Goal: Task Accomplishment & Management: Complete application form

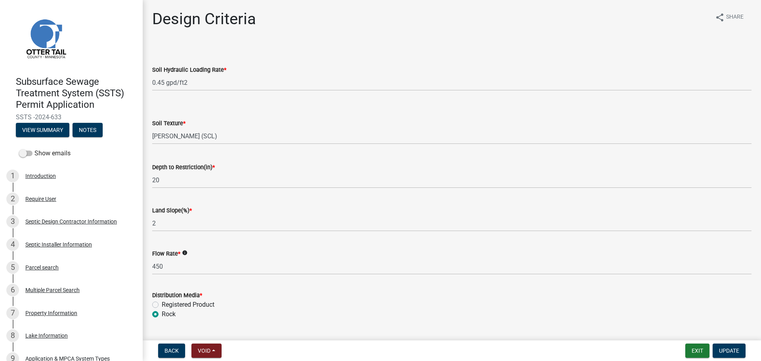
select select "161dc003-2926-44f5-9717-bc9d566eecc1"
select select "3153871a-0646-45c0-8d36-98762e1aaded"
select select "45db2b75-262a-4f3c-9010-aae25997cba1"
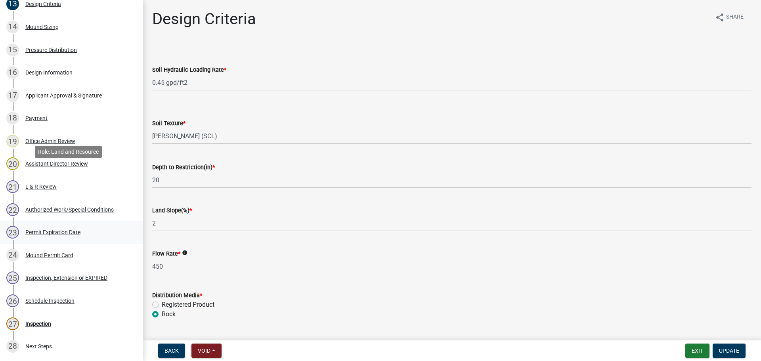
scroll to position [516, 0]
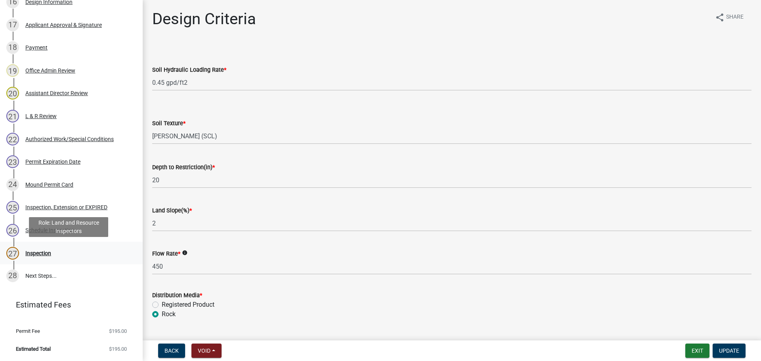
click at [91, 258] on div "27 Inspection" at bounding box center [68, 253] width 124 height 13
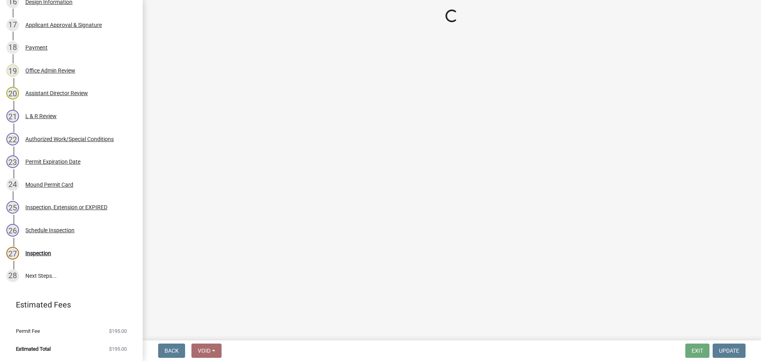
select select "710d5f49-2663-4e73-9718-d0c4e189f5ed"
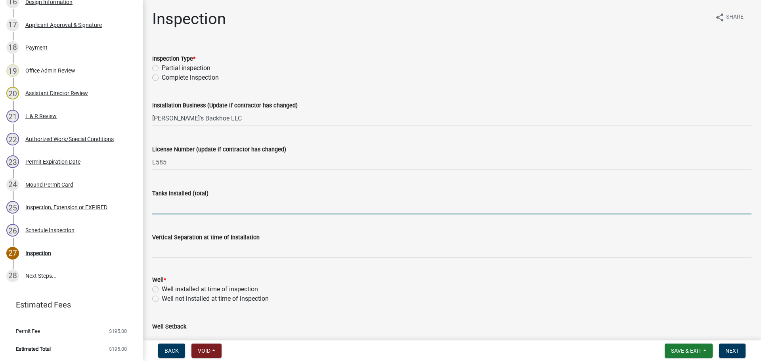
click at [213, 207] on input "text" at bounding box center [451, 206] width 599 height 16
type input "1"
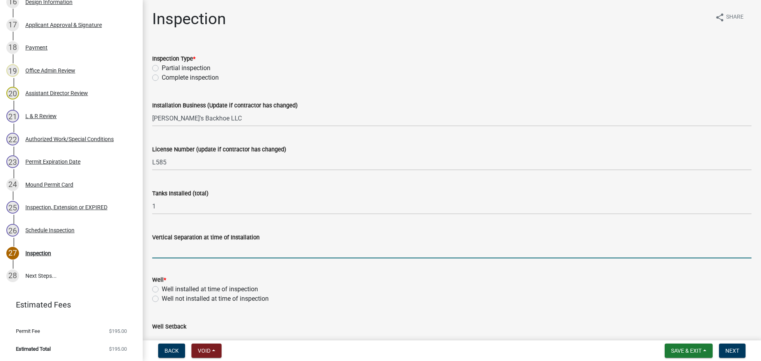
click at [186, 252] on input "text" at bounding box center [451, 250] width 599 height 16
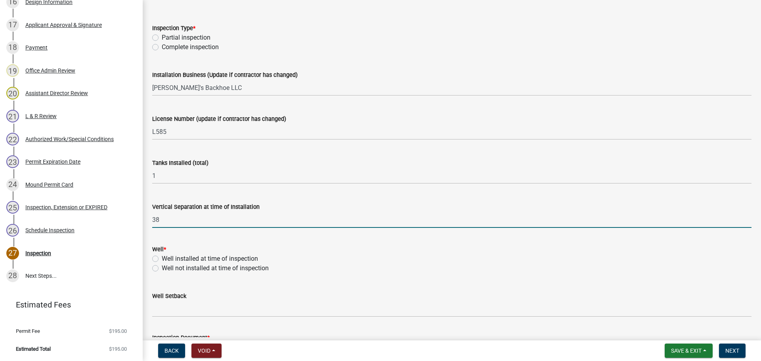
scroll to position [168, 0]
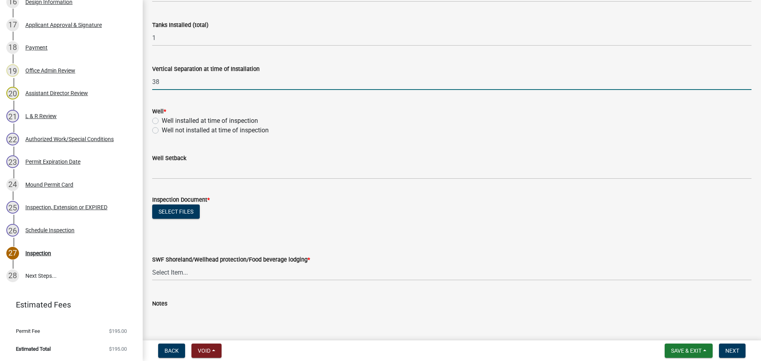
type input "38"
click at [162, 120] on label "Well installed at time of inspection" at bounding box center [210, 121] width 96 height 10
click at [162, 120] on input "Well installed at time of inspection" at bounding box center [164, 118] width 5 height 5
radio input "true"
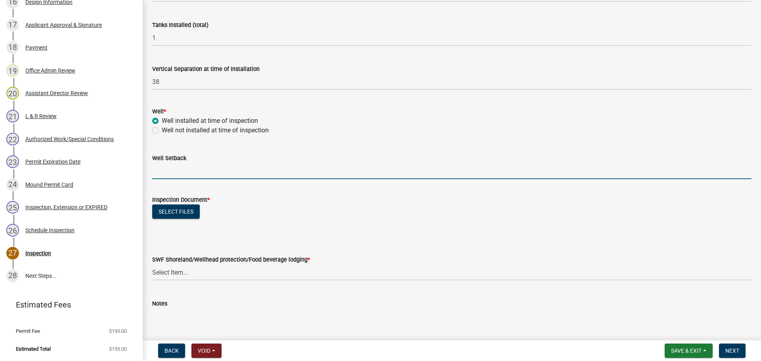
drag, startPoint x: 181, startPoint y: 172, endPoint x: 208, endPoint y: 174, distance: 26.6
click at [181, 172] on input "Well Setback" at bounding box center [451, 171] width 599 height 16
type input "80"
click at [173, 208] on button "Select files" at bounding box center [176, 211] width 48 height 14
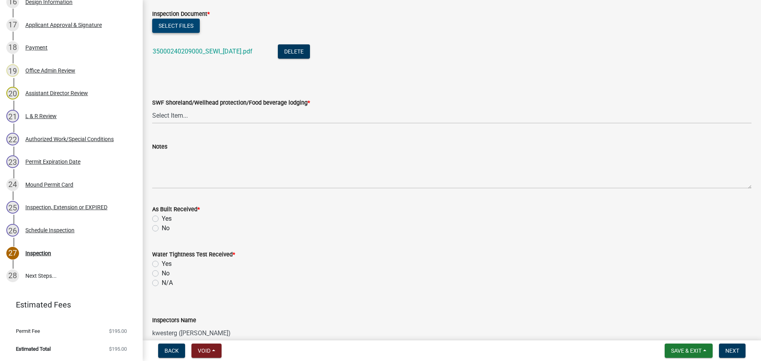
scroll to position [406, 0]
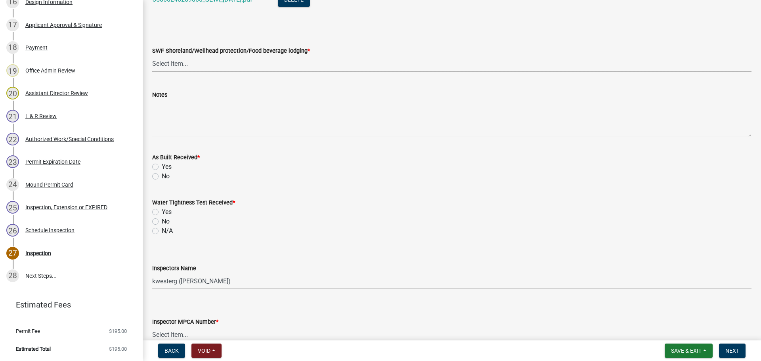
click at [180, 68] on select "Select Item... Yes No" at bounding box center [451, 63] width 599 height 16
click at [152, 55] on select "Select Item... Yes No" at bounding box center [451, 63] width 599 height 16
select select "efd70d20-72f1-4c01-b743-31478b6312fb"
click at [162, 175] on label "No" at bounding box center [166, 177] width 8 height 10
click at [162, 175] on input "No" at bounding box center [164, 174] width 5 height 5
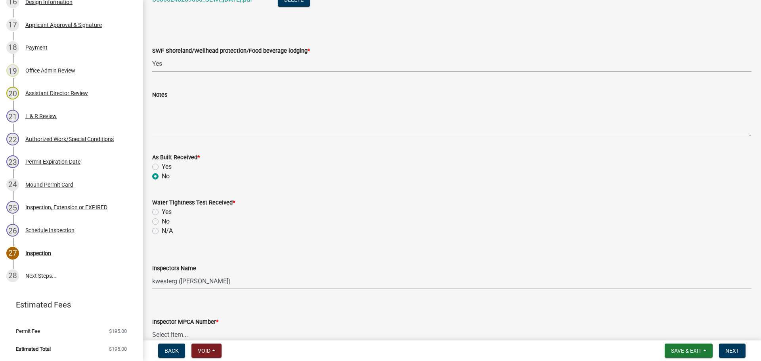
radio input "true"
click at [162, 232] on label "N/A" at bounding box center [167, 231] width 11 height 10
click at [162, 231] on input "N/A" at bounding box center [164, 228] width 5 height 5
radio input "true"
click at [161, 274] on select "Select Item... btollefson (Brittany Tollefson) alexisnewark (Alexis Newark) epl…" at bounding box center [451, 281] width 599 height 16
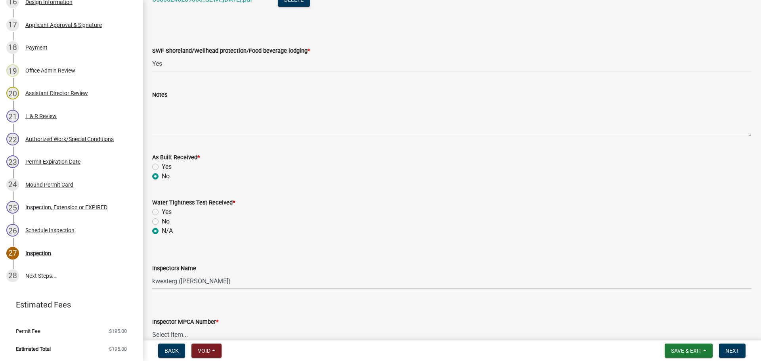
select select "ab4afe9b-f255-4bf6-b29f-35714790ba70"
click at [152, 273] on select "Select Item... btollefson (Brittany Tollefson) alexisnewark (Alexis Newark) epl…" at bounding box center [451, 281] width 599 height 16
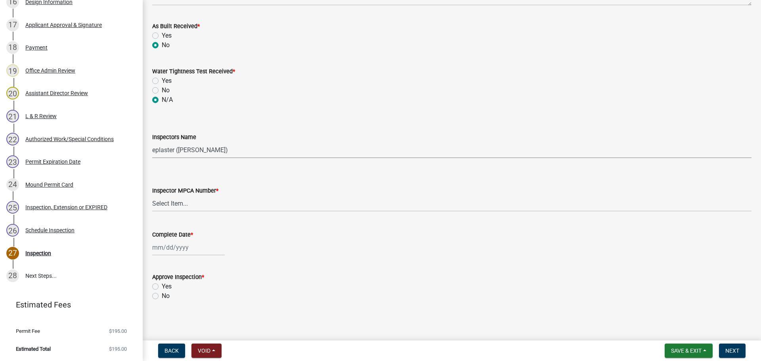
scroll to position [539, 0]
click at [168, 200] on select "Select Item... Alexis Newark (10415) Andrea Perales (924) Brittany Tollefson (1…" at bounding box center [451, 202] width 599 height 16
click at [152, 194] on select "Select Item... Alexis Newark (10415) Andrea Perales (924) Brittany Tollefson (1…" at bounding box center [451, 202] width 599 height 16
select select "4857f273-0e9a-4084-85c8-075cbcf0902e"
select select "9"
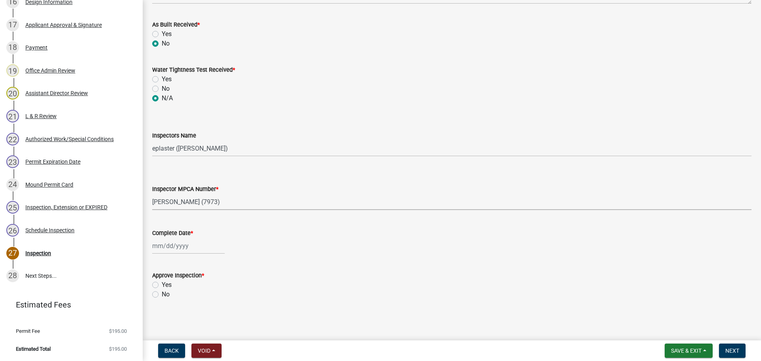
select select "2025"
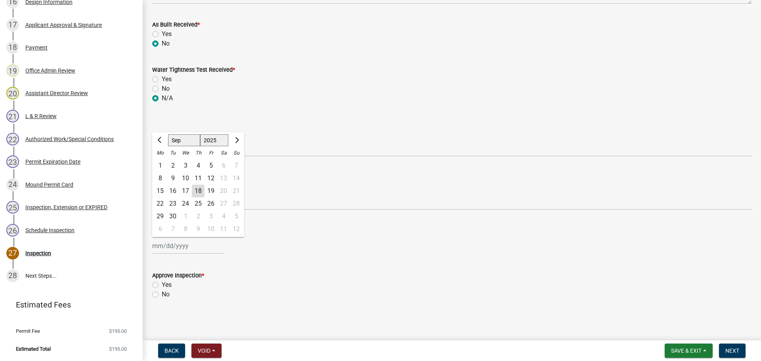
click at [162, 248] on div "Jan Feb Mar Apr May Jun Jul Aug Sep Oct Nov Dec 1525 1526 1527 1528 1529 1530 1…" at bounding box center [188, 246] width 73 height 16
click at [197, 189] on div "18" at bounding box center [198, 191] width 13 height 13
type input "09/18/2025"
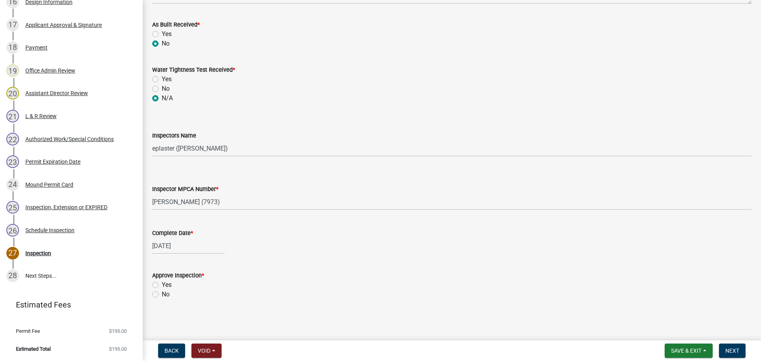
drag, startPoint x: 155, startPoint y: 286, endPoint x: 164, endPoint y: 286, distance: 9.5
click at [162, 286] on label "Yes" at bounding box center [167, 285] width 10 height 10
click at [162, 285] on input "Yes" at bounding box center [164, 282] width 5 height 5
radio input "true"
click at [738, 351] on span "Next" at bounding box center [732, 350] width 14 height 6
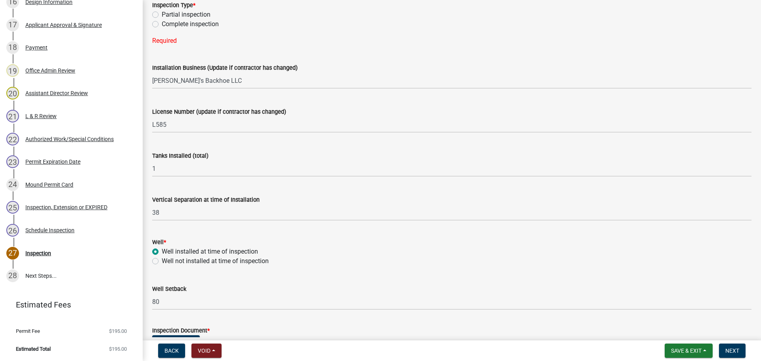
scroll to position [0, 0]
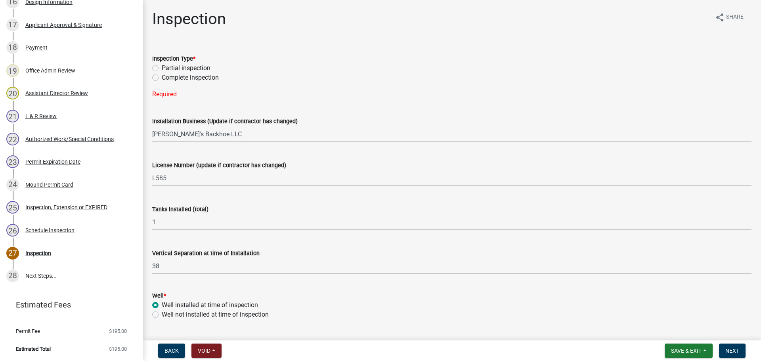
click at [162, 78] on label "Complete inspection" at bounding box center [190, 78] width 57 height 10
click at [162, 78] on input "Complete inspection" at bounding box center [164, 75] width 5 height 5
radio input "true"
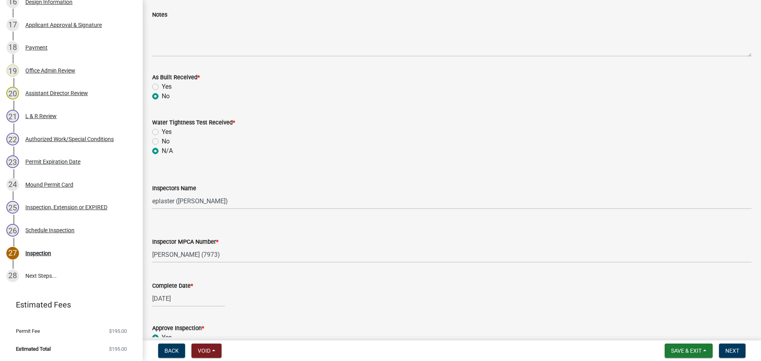
scroll to position [539, 0]
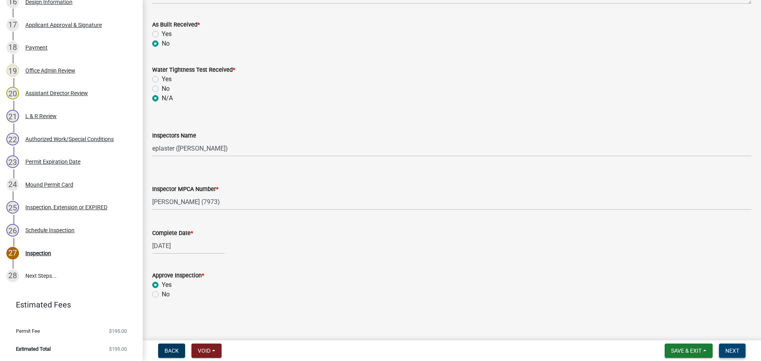
click at [729, 347] on button "Next" at bounding box center [732, 351] width 27 height 14
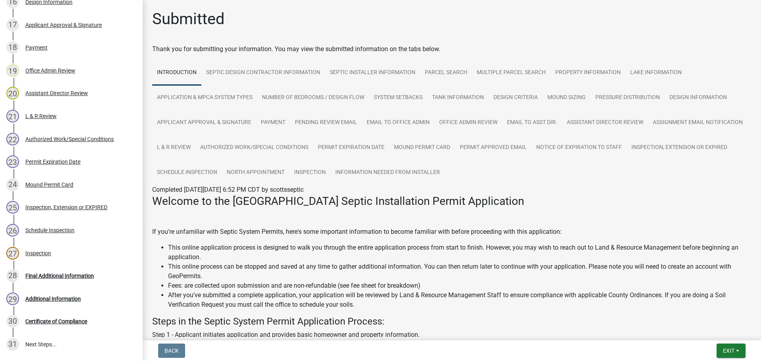
scroll to position [585, 0]
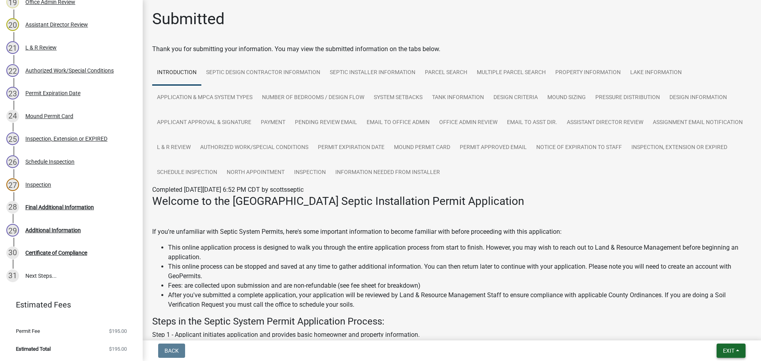
click at [733, 353] on span "Exit" at bounding box center [728, 350] width 11 height 6
click at [716, 331] on button "Save & Exit" at bounding box center [713, 330] width 63 height 19
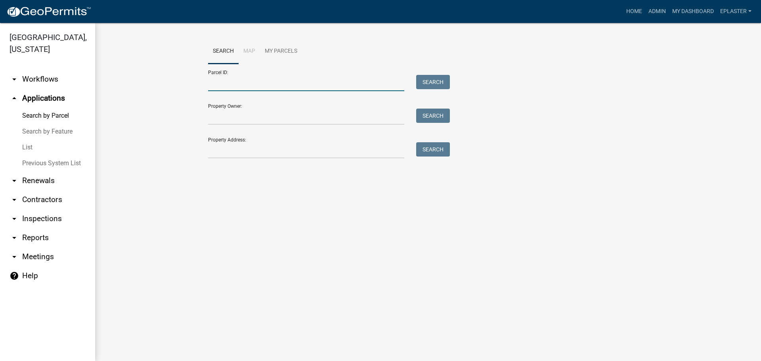
click at [258, 78] on input "Parcel ID:" at bounding box center [306, 83] width 196 height 16
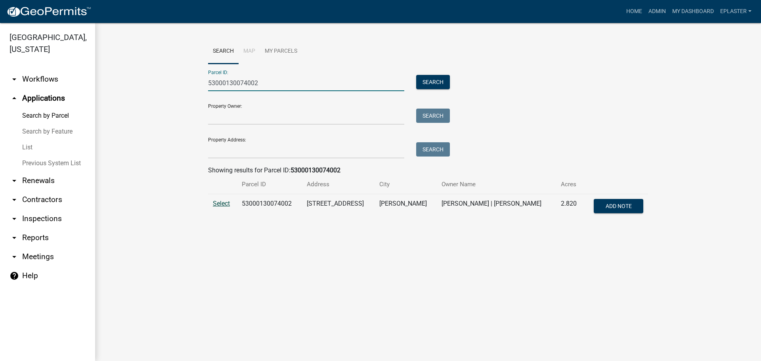
type input "53000130074002"
click at [223, 202] on span "Select" at bounding box center [221, 204] width 17 height 8
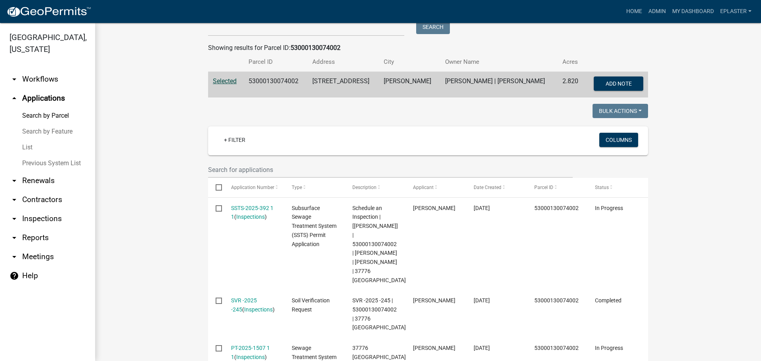
scroll to position [168, 0]
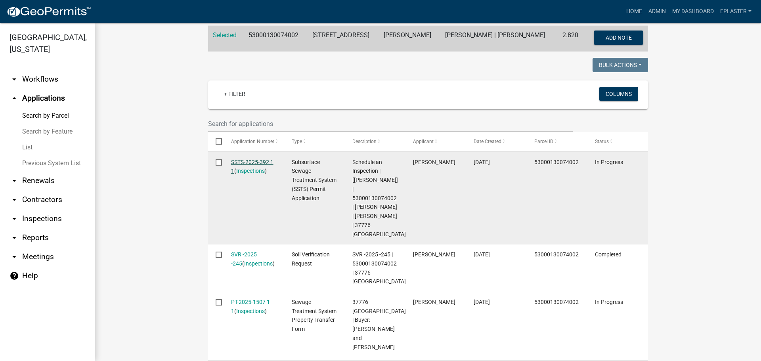
click at [262, 162] on link "SSTS-2025-392 1 1" at bounding box center [252, 166] width 42 height 15
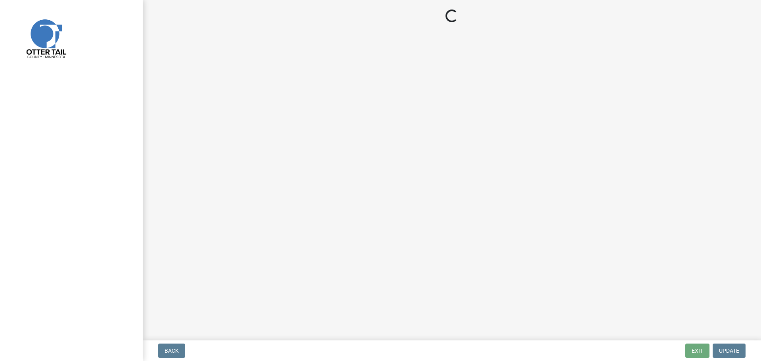
select select "710d5f49-2663-4e73-9718-d0c4e189f5ed"
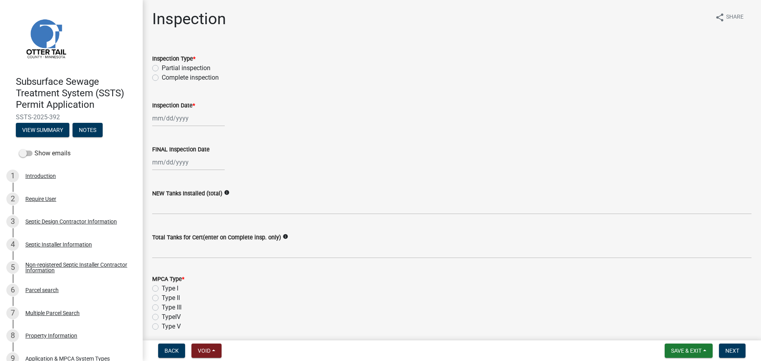
click at [162, 78] on label "Complete inspection" at bounding box center [190, 78] width 57 height 10
click at [162, 78] on input "Complete inspection" at bounding box center [164, 75] width 5 height 5
radio input "true"
select select "9"
select select "2025"
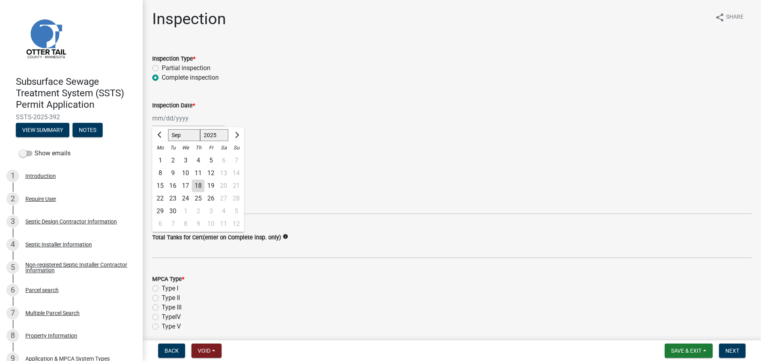
click at [161, 124] on div "Jan Feb Mar Apr May Jun Jul Aug Sep Oct Nov Dec 1525 1526 1527 1528 1529 1530 1…" at bounding box center [188, 118] width 73 height 16
click at [195, 187] on div "18" at bounding box center [198, 185] width 13 height 13
type input "09/18/2025"
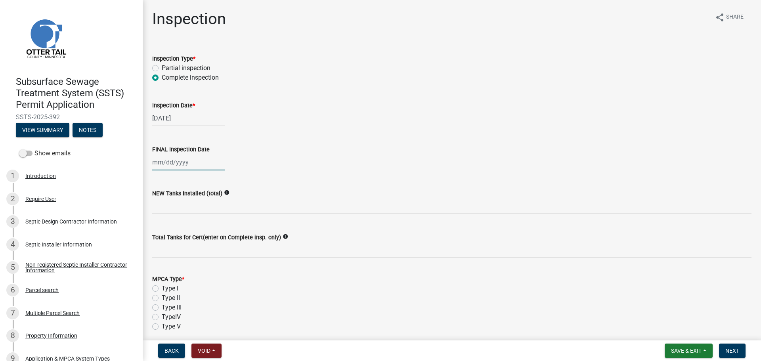
click at [170, 164] on div at bounding box center [188, 162] width 73 height 16
select select "9"
select select "2025"
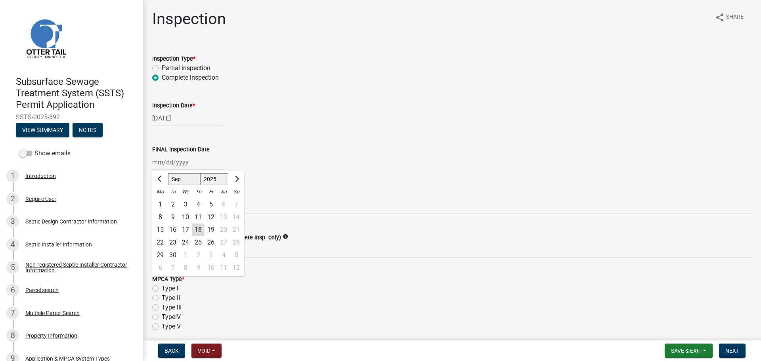
drag, startPoint x: 201, startPoint y: 229, endPoint x: 184, endPoint y: 212, distance: 24.1
click at [200, 229] on div "18" at bounding box center [198, 229] width 13 height 13
type input "09/18/2025"
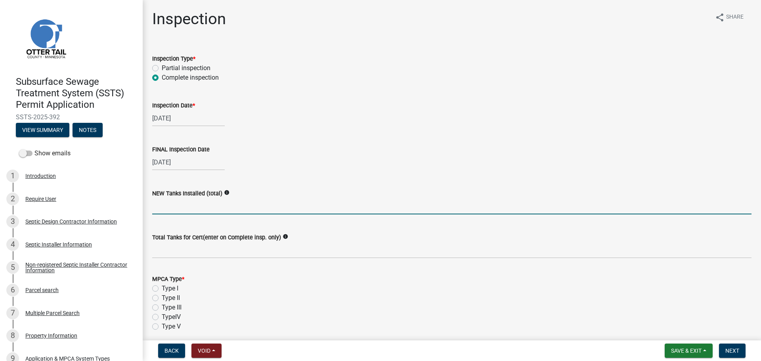
click at [178, 204] on input "text" at bounding box center [451, 206] width 599 height 16
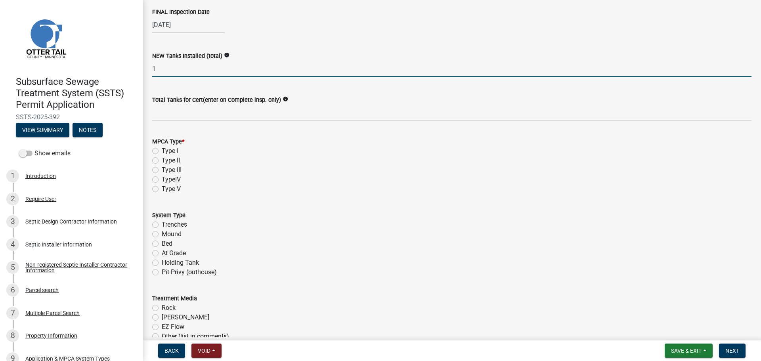
scroll to position [218, 0]
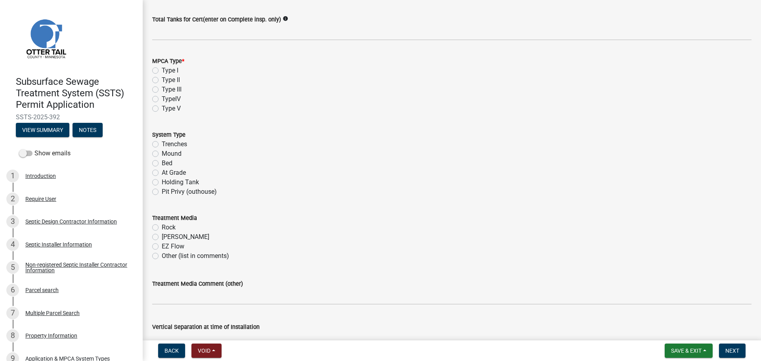
type input "1"
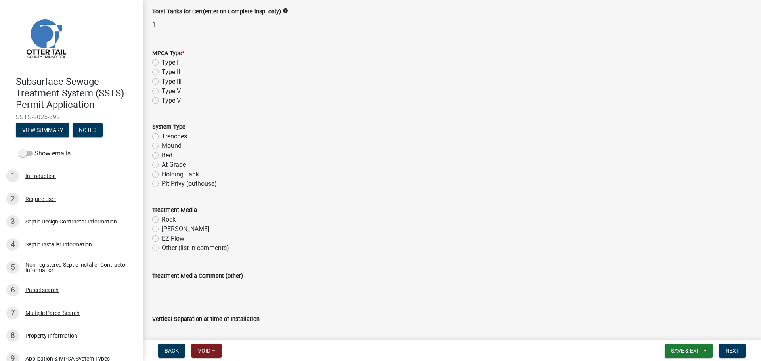
scroll to position [228, 0]
type input "1"
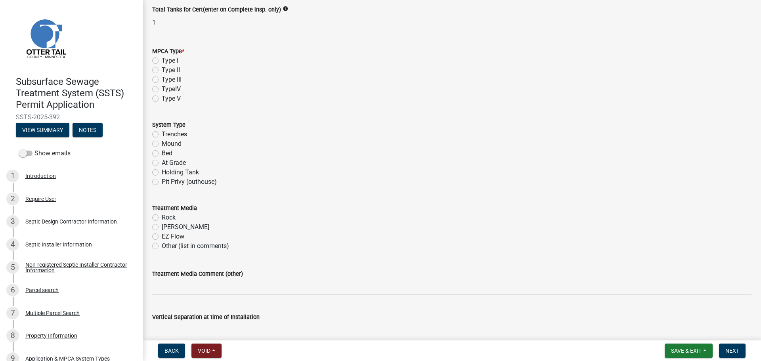
click at [162, 61] on label "Type I" at bounding box center [170, 61] width 17 height 10
click at [162, 61] on input "Type I" at bounding box center [164, 58] width 5 height 5
radio input "true"
click at [162, 135] on label "Trenches" at bounding box center [174, 135] width 25 height 10
click at [162, 135] on input "Trenches" at bounding box center [164, 132] width 5 height 5
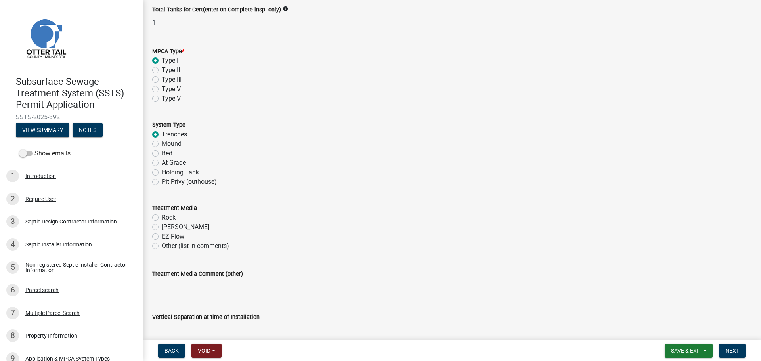
radio input "true"
click at [162, 225] on label "Chambers" at bounding box center [186, 227] width 48 height 10
click at [162, 225] on input "Chambers" at bounding box center [164, 224] width 5 height 5
radio input "true"
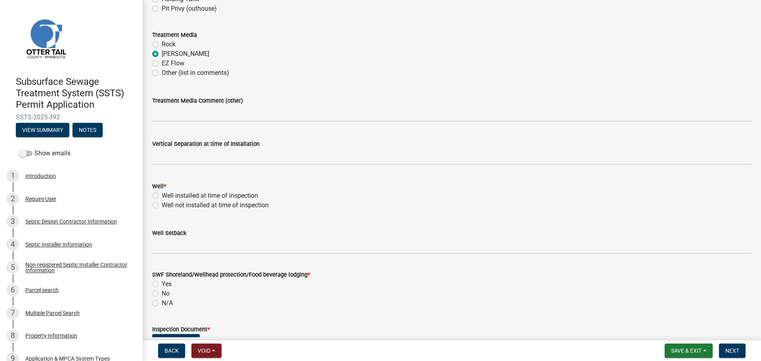
scroll to position [426, 0]
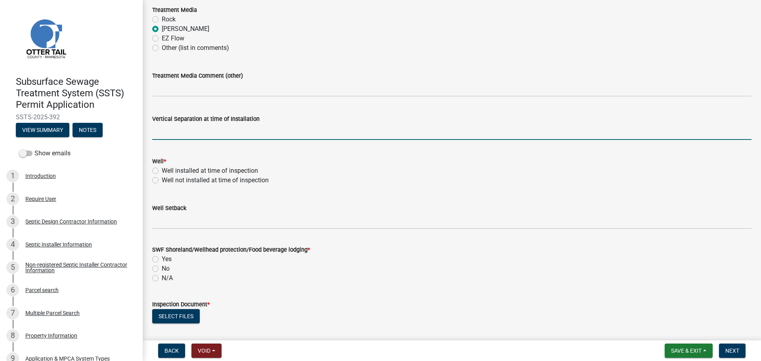
click at [191, 133] on input "text" at bounding box center [451, 132] width 599 height 16
type input "50"
click at [162, 172] on label "Well installed at time of inspection" at bounding box center [210, 171] width 96 height 10
click at [162, 171] on input "Well installed at time of inspection" at bounding box center [164, 168] width 5 height 5
radio input "true"
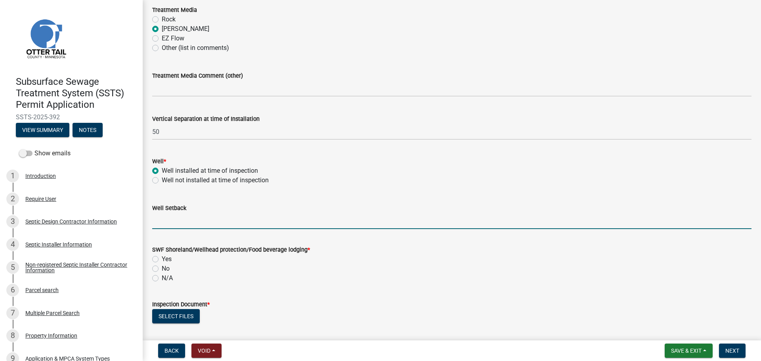
click at [165, 222] on input "Well Setback" at bounding box center [451, 221] width 599 height 16
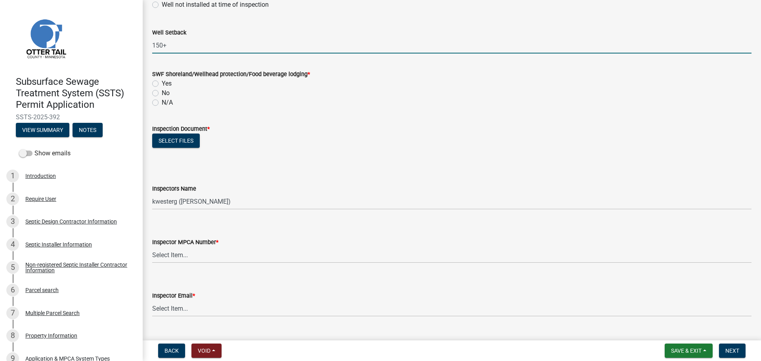
scroll to position [604, 0]
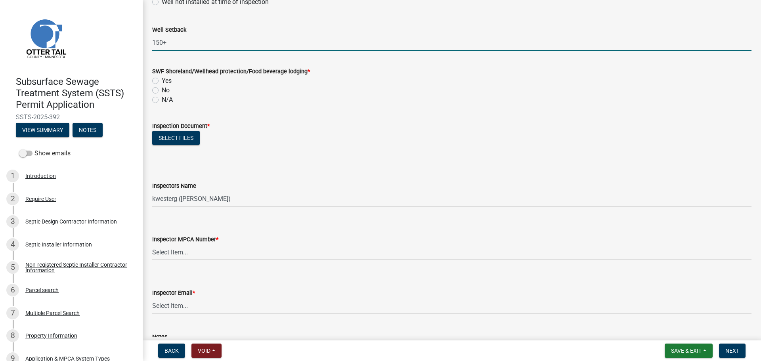
type input "150+"
click at [162, 99] on label "N/A" at bounding box center [167, 100] width 11 height 10
click at [162, 99] on input "N/A" at bounding box center [164, 97] width 5 height 5
radio input "true"
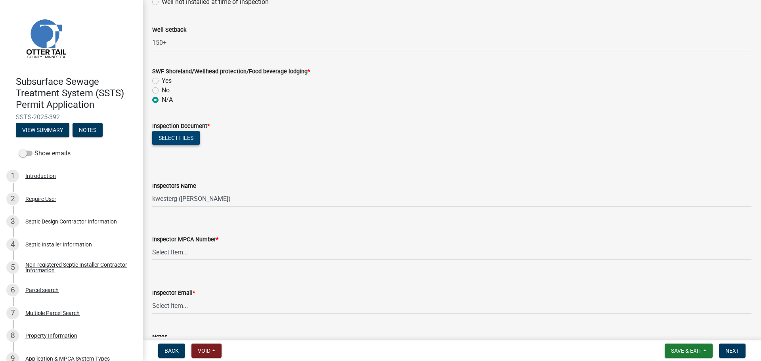
click at [168, 137] on button "Select files" at bounding box center [176, 138] width 48 height 14
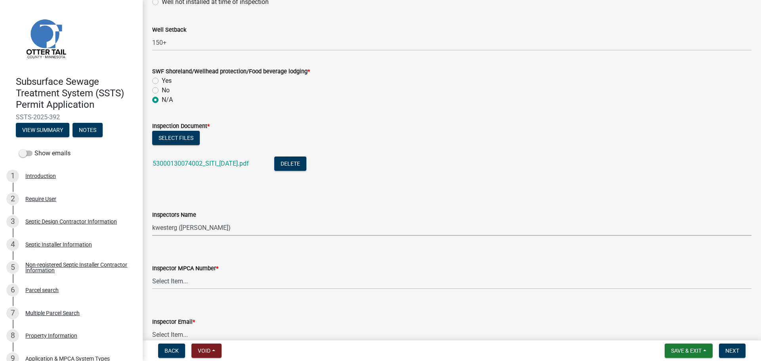
click at [197, 226] on select "Select Item... btollefson (Brittany Tollefson) alexisnewark (Alexis Newark) epl…" at bounding box center [451, 227] width 599 height 16
select select "ab4afe9b-f255-4bf6-b29f-35714790ba70"
click at [152, 219] on select "Select Item... btollefson (Brittany Tollefson) alexisnewark (Alexis Newark) epl…" at bounding box center [451, 227] width 599 height 16
click at [176, 275] on select "Select Item... Alexis Newark (10415) Andrea Perales (924) Brittany Tollefson (1…" at bounding box center [451, 281] width 599 height 16
click at [152, 273] on select "Select Item... Alexis Newark (10415) Andrea Perales (924) Brittany Tollefson (1…" at bounding box center [451, 281] width 599 height 16
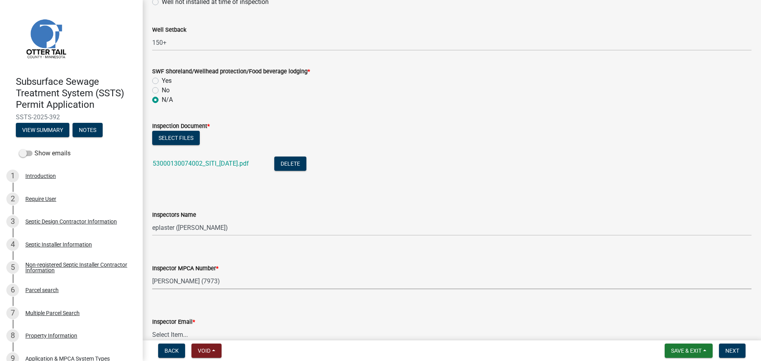
select select "4857f273-0e9a-4084-85c8-075cbcf0902e"
click at [181, 136] on button "Select files" at bounding box center [176, 138] width 48 height 14
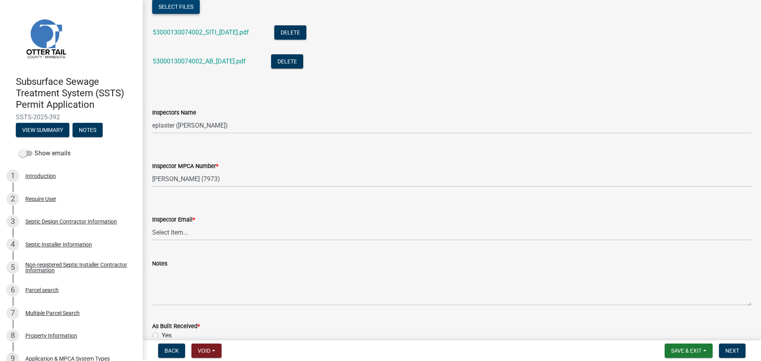
scroll to position [792, 0]
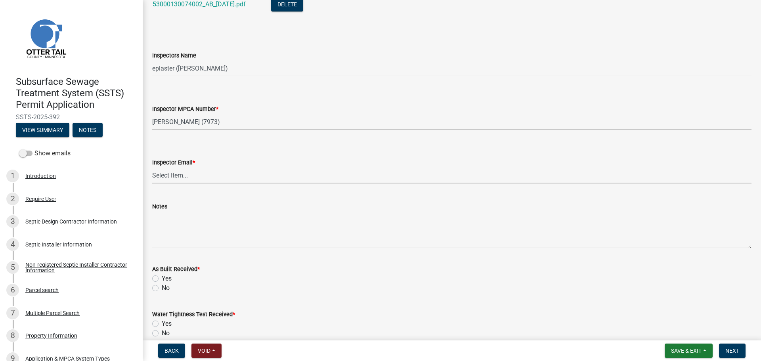
click at [173, 174] on select "Select Item... Alexis Newark (anewark@ottertailcounty.gov) Amy Busko (abusko@ot…" at bounding box center [451, 175] width 599 height 16
click at [152, 167] on select "Select Item... Alexis Newark (anewark@ottertailcounty.gov) Amy Busko (abusko@ot…" at bounding box center [451, 175] width 599 height 16
select select "318b8207-6619-4c37-8bd8-783b28c7307f"
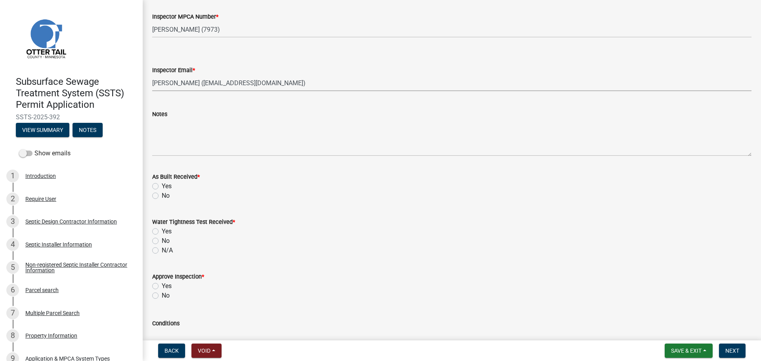
scroll to position [921, 0]
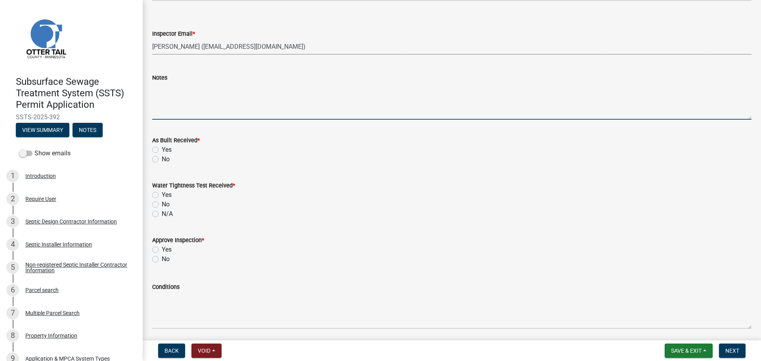
click at [181, 93] on textarea "Notes" at bounding box center [451, 100] width 599 height 37
type textarea "34 HC Chambers 6 rows of 5 1 row of 4"
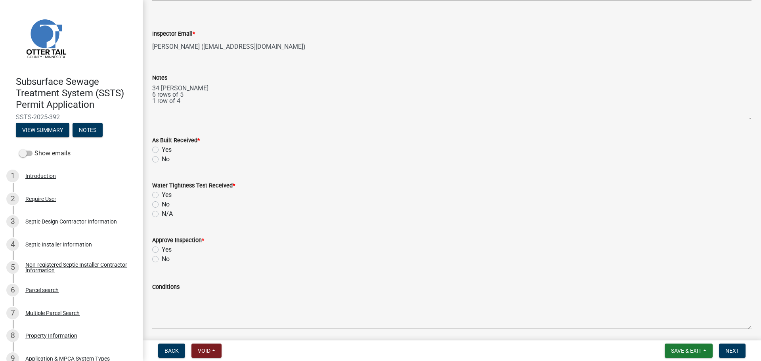
click at [162, 147] on label "Yes" at bounding box center [167, 150] width 10 height 10
click at [162, 147] on input "Yes" at bounding box center [164, 147] width 5 height 5
radio input "true"
click at [162, 216] on label "N/A" at bounding box center [167, 214] width 11 height 10
click at [162, 214] on input "N/A" at bounding box center [164, 211] width 5 height 5
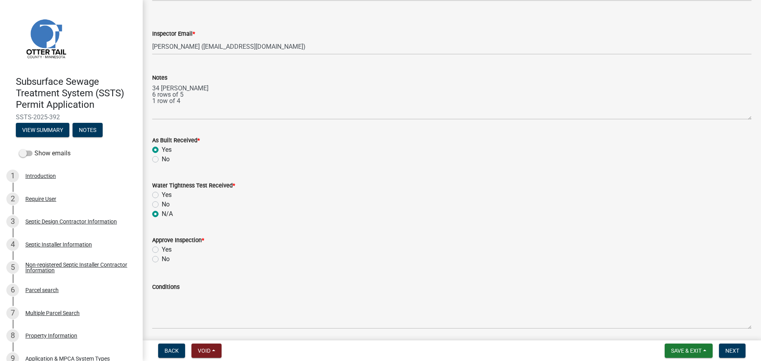
radio input "true"
click at [162, 248] on label "Yes" at bounding box center [167, 250] width 10 height 10
click at [162, 248] on input "Yes" at bounding box center [164, 247] width 5 height 5
radio input "true"
click at [731, 352] on span "Next" at bounding box center [732, 350] width 14 height 6
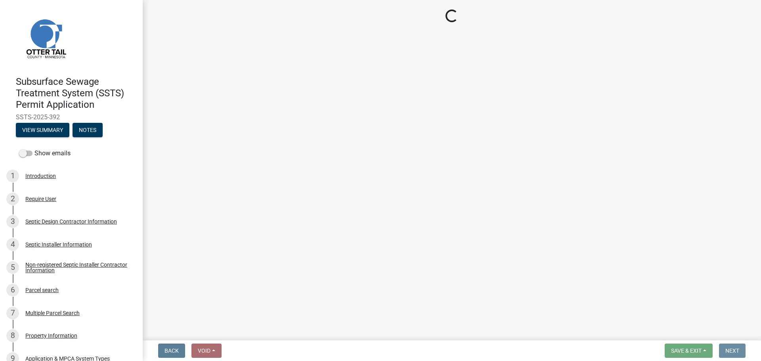
scroll to position [0, 0]
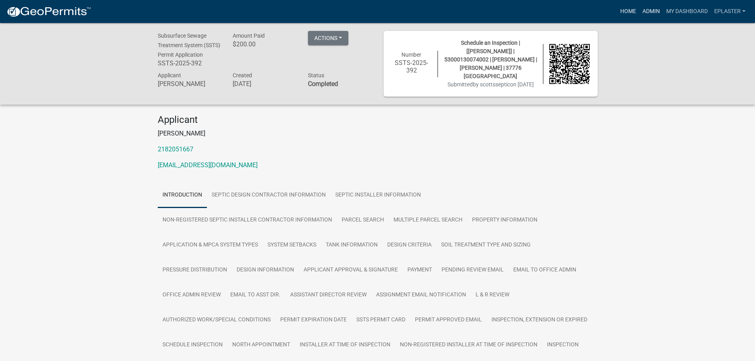
drag, startPoint x: 646, startPoint y: 9, endPoint x: 635, endPoint y: 15, distance: 13.0
click at [646, 9] on link "Admin" at bounding box center [651, 11] width 24 height 15
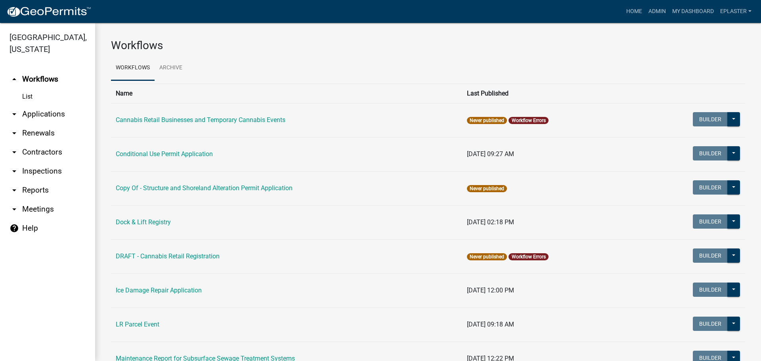
click at [55, 114] on link "arrow_drop_down Applications" at bounding box center [47, 114] width 95 height 19
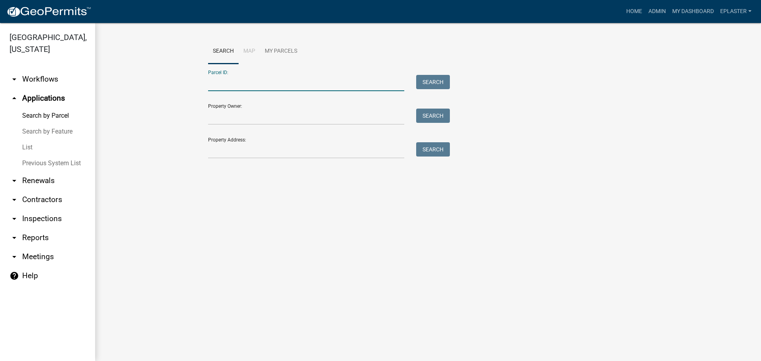
click at [250, 80] on input "Parcel ID:" at bounding box center [306, 83] width 196 height 16
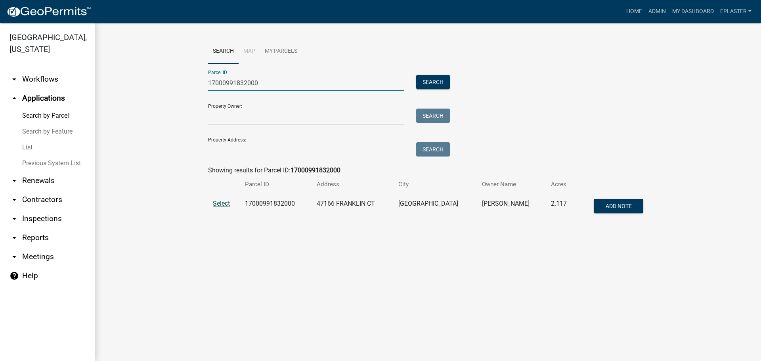
type input "17000991832000"
click at [226, 203] on span "Select" at bounding box center [221, 204] width 17 height 8
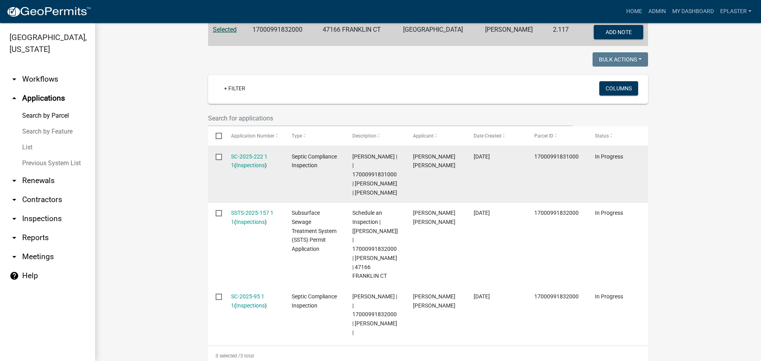
scroll to position [238, 0]
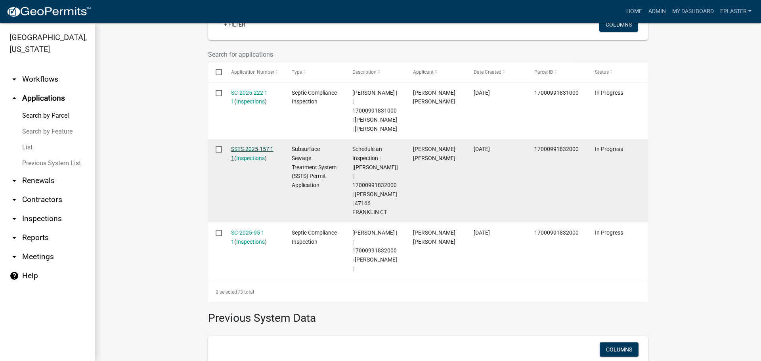
click at [247, 146] on link "SSTS-2025-157 1 1" at bounding box center [252, 153] width 42 height 15
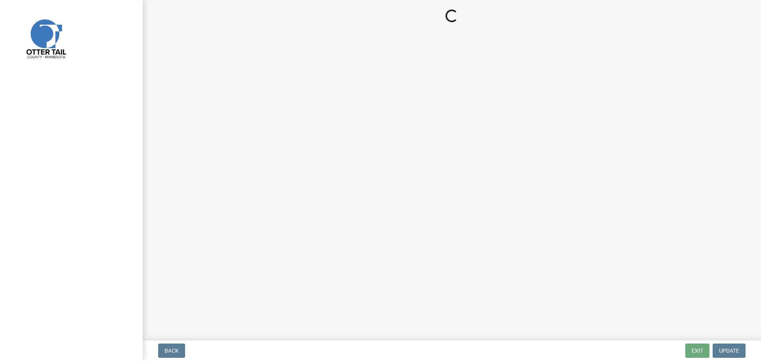
select select "710d5f49-2663-4e73-9718-d0c4e189f5ed"
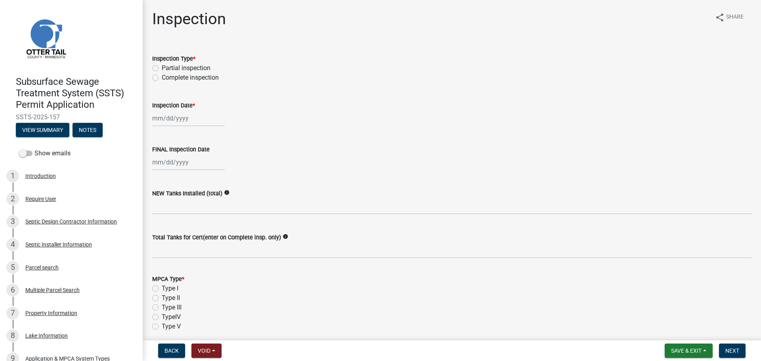
click at [162, 79] on label "Complete inspection" at bounding box center [190, 78] width 57 height 10
click at [162, 78] on input "Complete inspection" at bounding box center [164, 75] width 5 height 5
radio input "true"
click at [167, 124] on div at bounding box center [188, 118] width 73 height 16
select select "9"
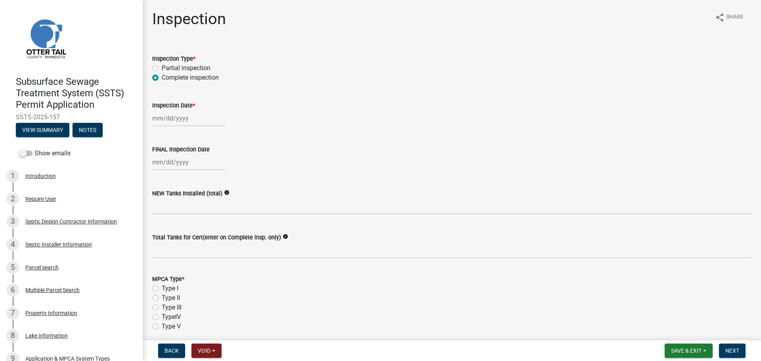
select select "2025"
click at [186, 184] on div "17" at bounding box center [185, 185] width 13 height 13
type input "09/17/2025"
click at [165, 164] on div at bounding box center [188, 162] width 73 height 16
select select "9"
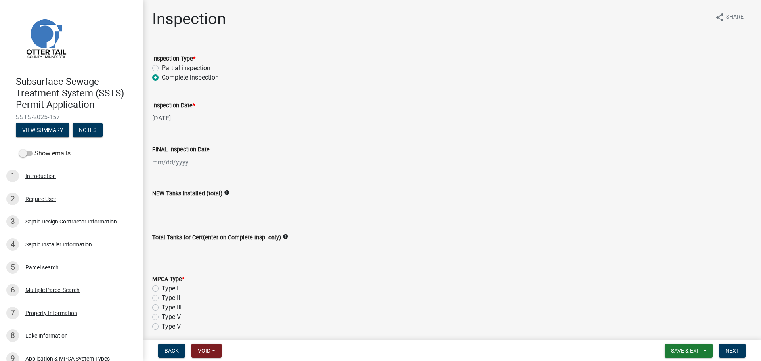
select select "2025"
click at [184, 229] on div "17" at bounding box center [185, 229] width 13 height 13
type input "09/17/2025"
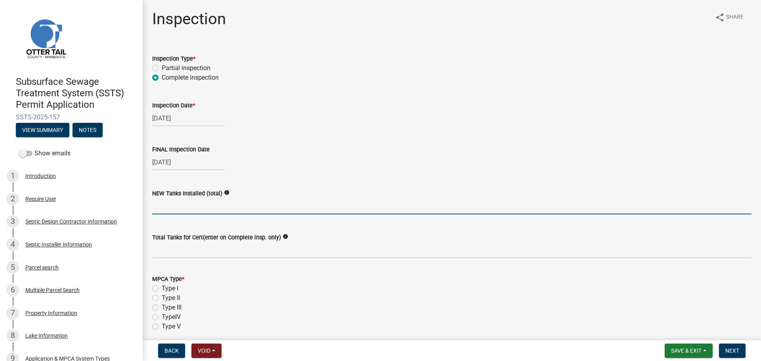
click at [170, 212] on input "text" at bounding box center [451, 206] width 599 height 16
type input "1"
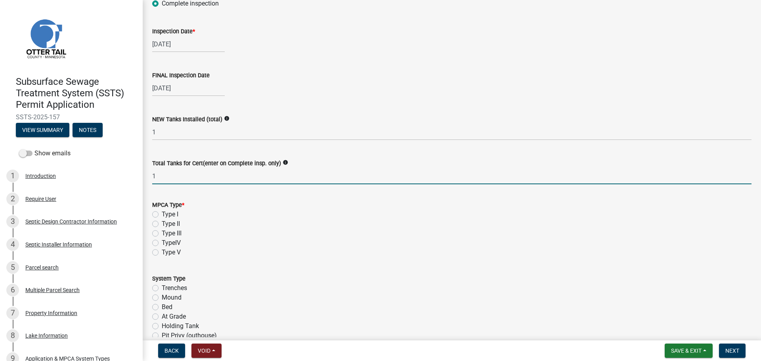
scroll to position [218, 0]
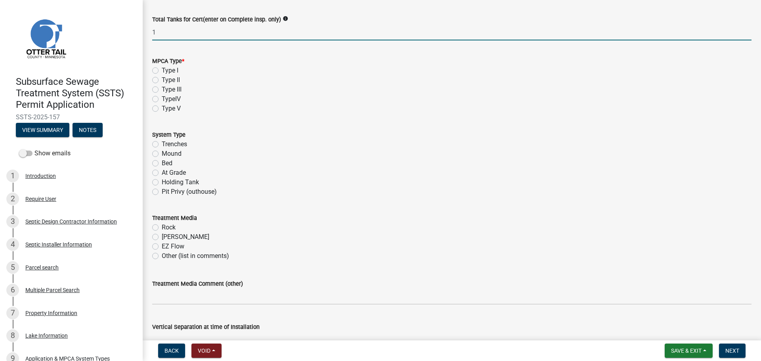
type input "1"
click at [162, 80] on label "Type II" at bounding box center [171, 80] width 18 height 10
click at [162, 80] on input "Type II" at bounding box center [164, 77] width 5 height 5
radio input "true"
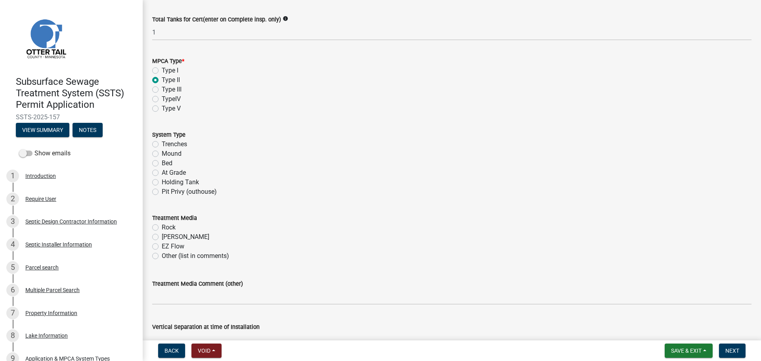
click at [162, 183] on label "Holding Tank" at bounding box center [180, 182] width 37 height 10
click at [162, 183] on input "Holding Tank" at bounding box center [164, 179] width 5 height 5
radio input "true"
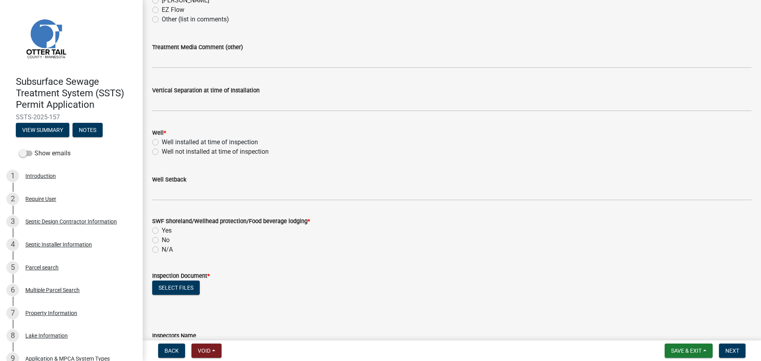
scroll to position [456, 0]
click at [162, 139] on label "Well installed at time of inspection" at bounding box center [210, 141] width 96 height 10
click at [162, 139] on input "Well installed at time of inspection" at bounding box center [164, 138] width 5 height 5
radio input "true"
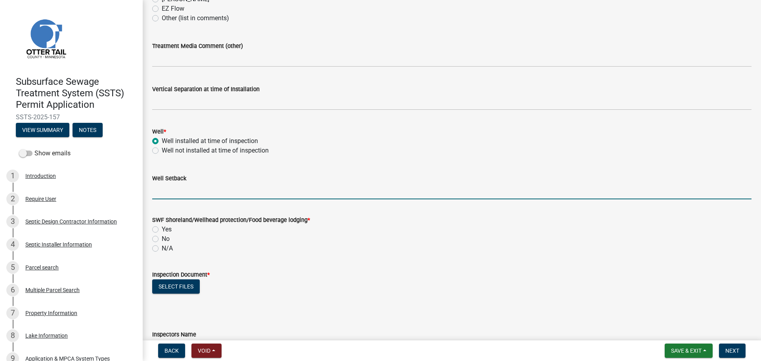
click at [178, 198] on input "Well Setback" at bounding box center [451, 191] width 599 height 16
type input "165+"
click at [152, 230] on div "SWF Shoreland/Wellhead protection/Food beverage lodging * Yes No N/A" at bounding box center [451, 230] width 611 height 48
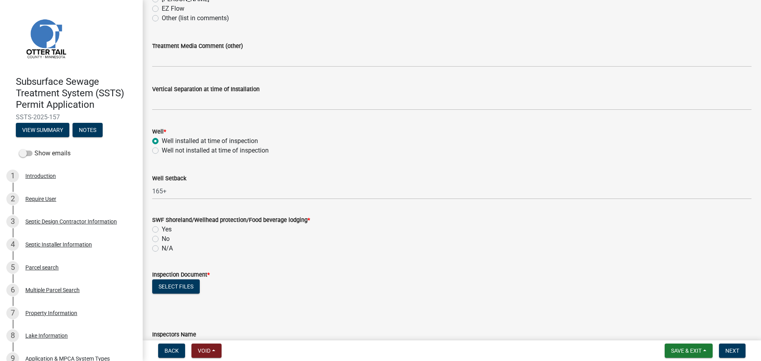
click at [162, 230] on label "Yes" at bounding box center [167, 230] width 10 height 10
click at [162, 230] on input "Yes" at bounding box center [164, 227] width 5 height 5
radio input "true"
click at [174, 286] on button "Select files" at bounding box center [176, 286] width 48 height 14
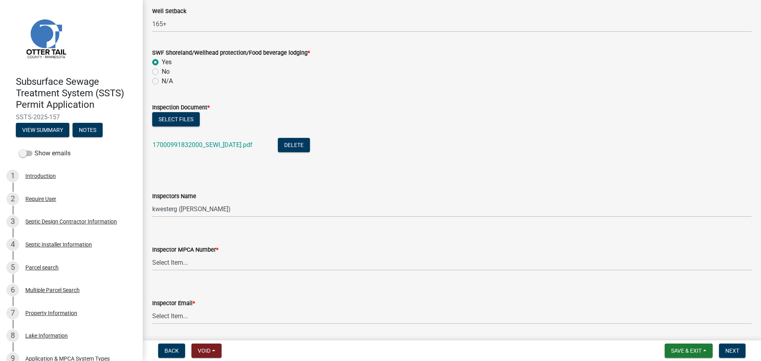
scroll to position [624, 0]
drag, startPoint x: 191, startPoint y: 107, endPoint x: 191, endPoint y: 117, distance: 10.7
click at [191, 107] on label "Inspection Document *" at bounding box center [180, 107] width 57 height 6
click at [191, 117] on button "Select files" at bounding box center [176, 118] width 48 height 14
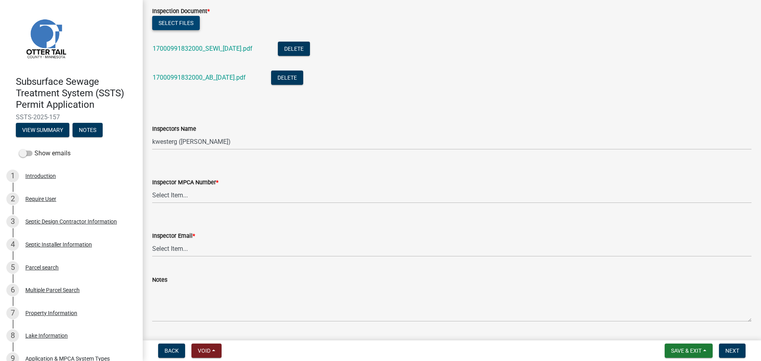
scroll to position [723, 0]
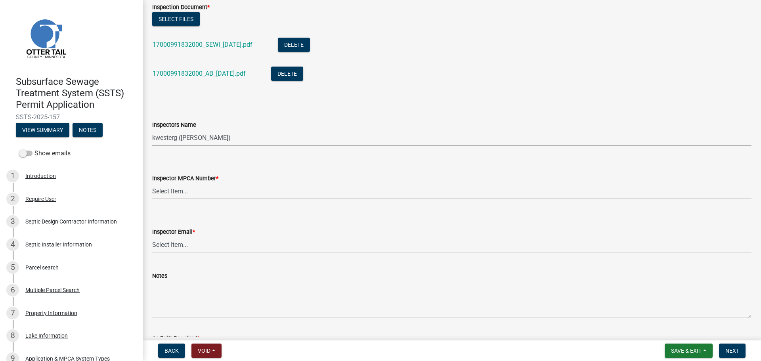
click at [192, 135] on select "Select Item... btollefson (Brittany Tollefson) alexisnewark (Alexis Newark) epl…" at bounding box center [451, 138] width 599 height 16
select select "ab4afe9b-f255-4bf6-b29f-35714790ba70"
click at [152, 130] on select "Select Item... btollefson (Brittany Tollefson) alexisnewark (Alexis Newark) epl…" at bounding box center [451, 138] width 599 height 16
click at [185, 189] on select "Select Item... Alexis Newark (10415) Andrea Perales (924) Brittany Tollefson (1…" at bounding box center [451, 191] width 599 height 16
click at [152, 183] on select "Select Item... Alexis Newark (10415) Andrea Perales (924) Brittany Tollefson (1…" at bounding box center [451, 191] width 599 height 16
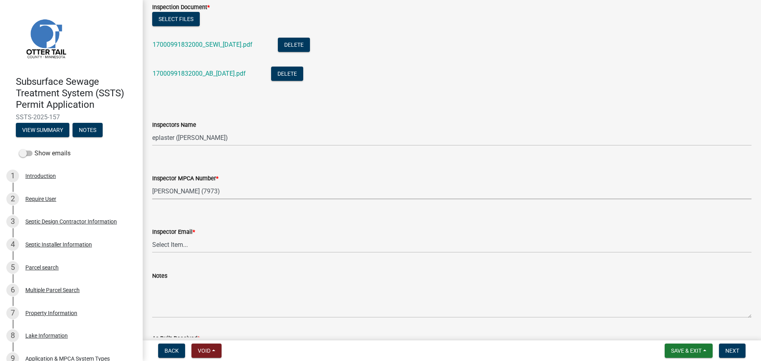
select select "4857f273-0e9a-4084-85c8-075cbcf0902e"
click at [171, 241] on select "Select Item... Alexis Newark (anewark@ottertailcounty.gov) Amy Busko (abusko@ot…" at bounding box center [451, 245] width 599 height 16
click at [152, 237] on select "Select Item... Alexis Newark (anewark@ottertailcounty.gov) Amy Busko (abusko@ot…" at bounding box center [451, 245] width 599 height 16
select select "318b8207-6619-4c37-8bd8-783b28c7307f"
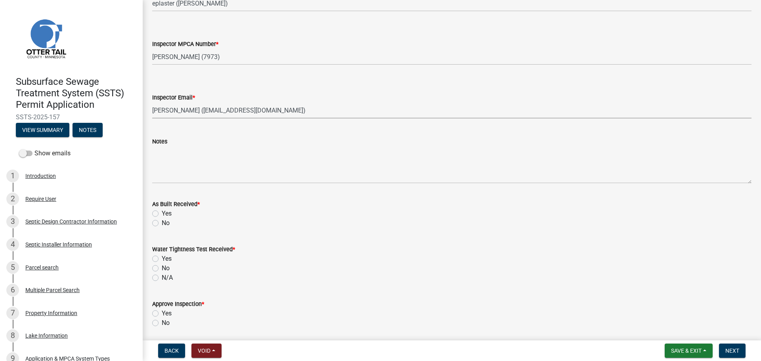
scroll to position [931, 0]
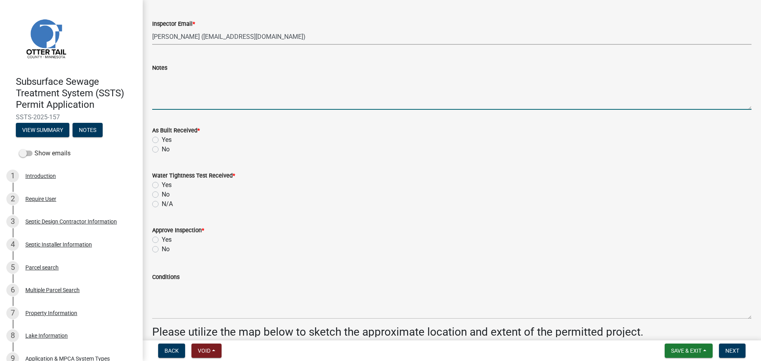
click at [188, 99] on textarea "Notes" at bounding box center [451, 91] width 599 height 37
type textarea "Tank lid 4' deep on deep side"
click at [162, 139] on label "Yes" at bounding box center [167, 140] width 10 height 10
click at [162, 139] on input "Yes" at bounding box center [164, 137] width 5 height 5
radio input "true"
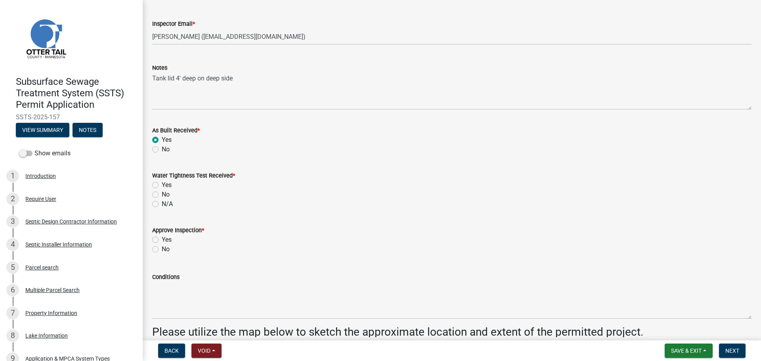
click at [162, 195] on label "No" at bounding box center [166, 195] width 8 height 10
click at [162, 195] on input "No" at bounding box center [164, 192] width 5 height 5
radio input "true"
click at [162, 239] on label "Yes" at bounding box center [167, 240] width 10 height 10
click at [162, 239] on input "Yes" at bounding box center [164, 237] width 5 height 5
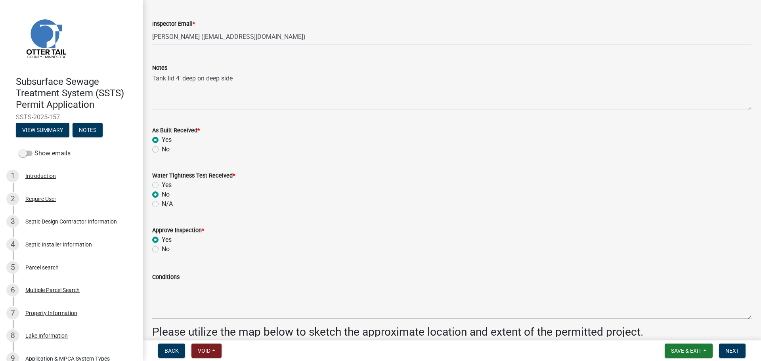
radio input "true"
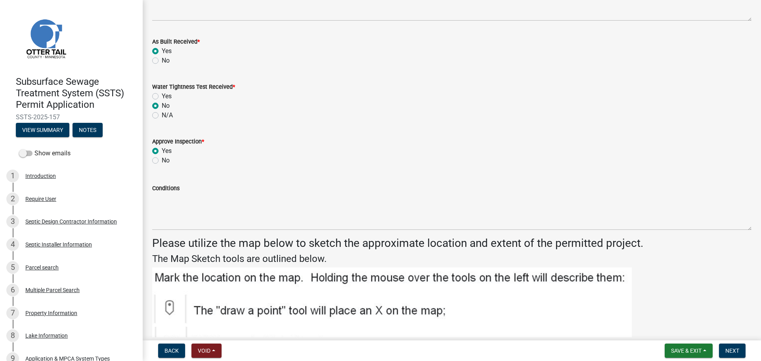
scroll to position [981, 0]
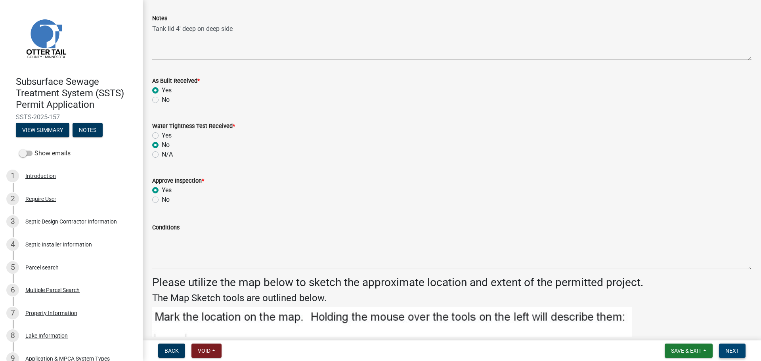
click at [741, 355] on button "Next" at bounding box center [732, 351] width 27 height 14
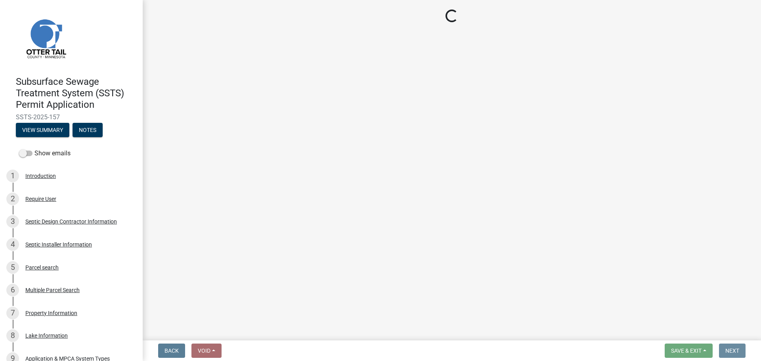
scroll to position [0, 0]
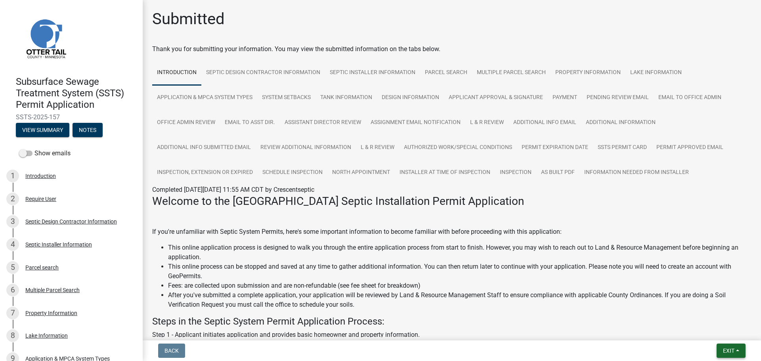
click at [727, 347] on span "Exit" at bounding box center [728, 350] width 11 height 6
click at [712, 331] on button "Save & Exit" at bounding box center [713, 330] width 63 height 19
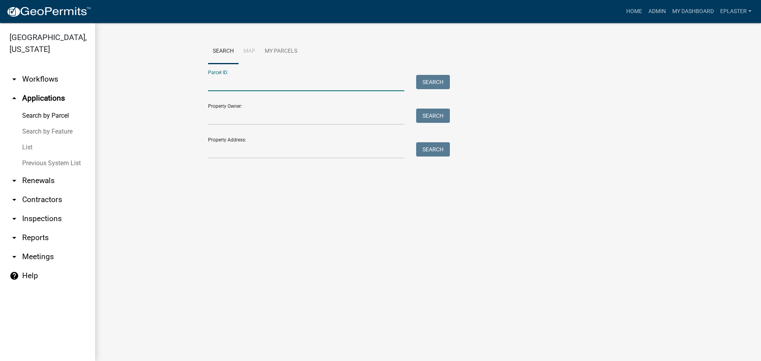
click at [250, 86] on input "Parcel ID:" at bounding box center [306, 83] width 196 height 16
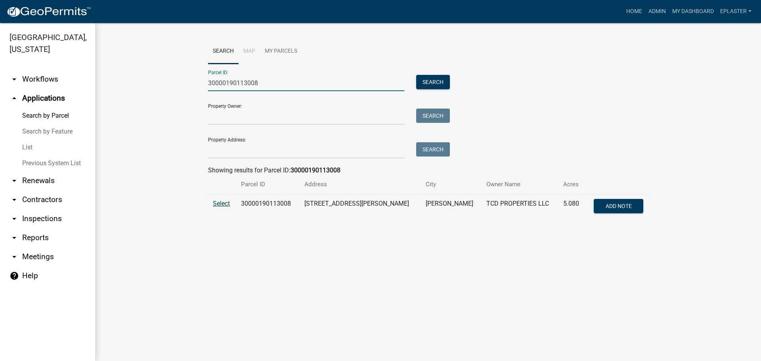
type input "30000190113008"
click at [222, 202] on span "Select" at bounding box center [221, 204] width 17 height 8
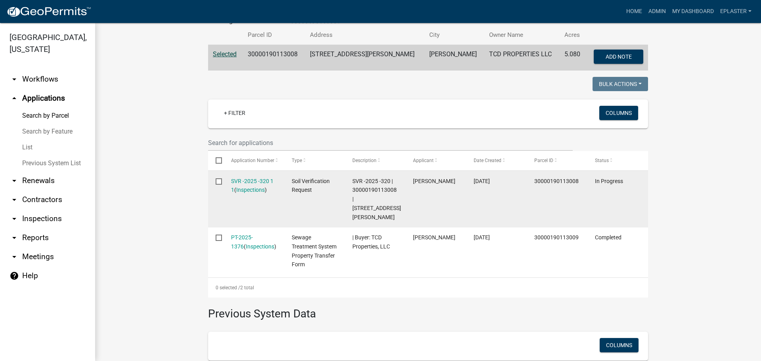
scroll to position [168, 0]
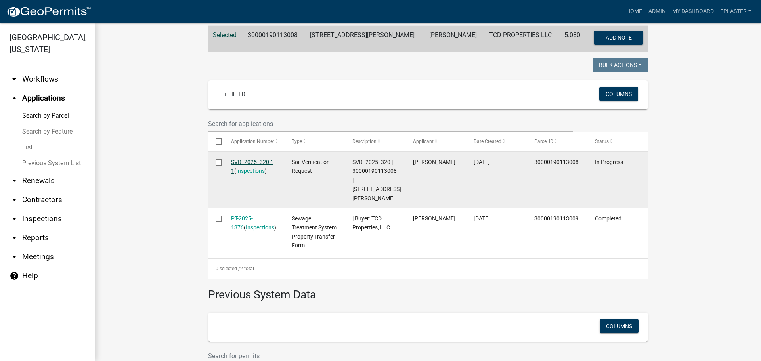
click at [261, 163] on link "SVR -2025 -320 1 1" at bounding box center [252, 166] width 42 height 15
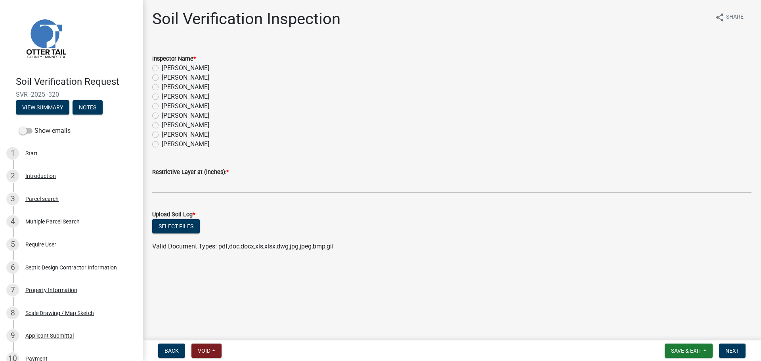
click at [162, 116] on label "[PERSON_NAME]" at bounding box center [186, 116] width 48 height 10
click at [162, 116] on input "[PERSON_NAME]" at bounding box center [164, 113] width 5 height 5
radio input "true"
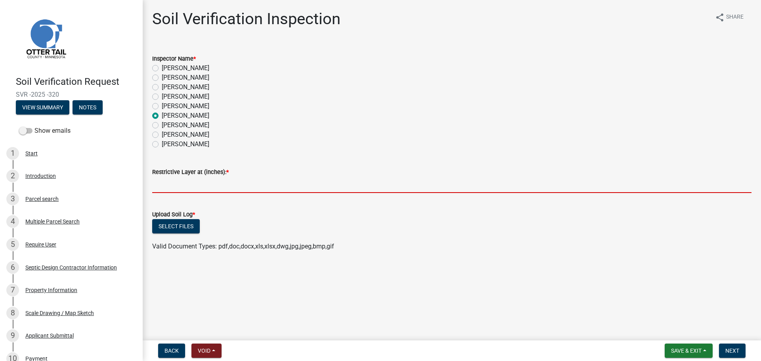
drag, startPoint x: 174, startPoint y: 183, endPoint x: 170, endPoint y: 183, distance: 4.4
click at [174, 183] on input "text" at bounding box center [451, 185] width 599 height 16
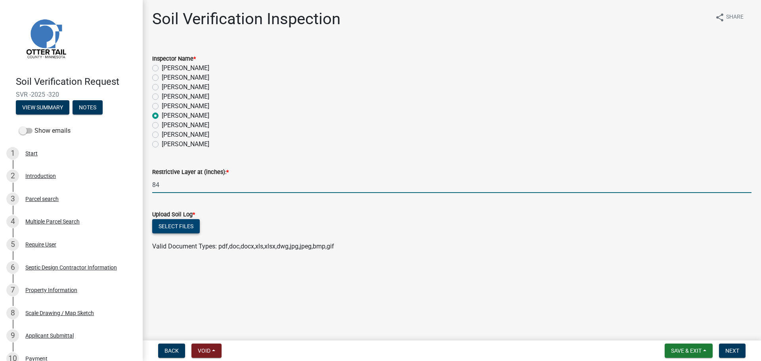
type input "84"
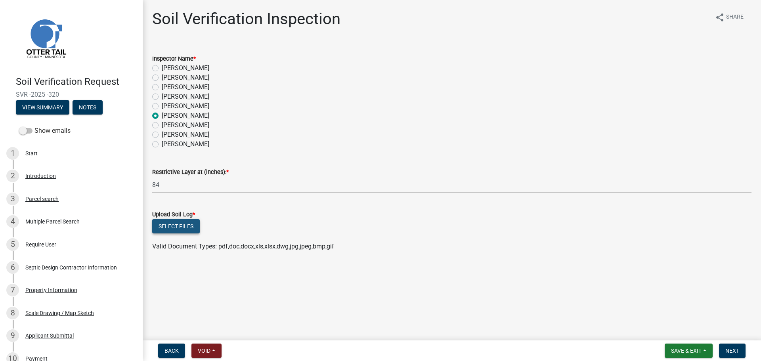
click at [176, 228] on button "Select files" at bounding box center [176, 226] width 48 height 14
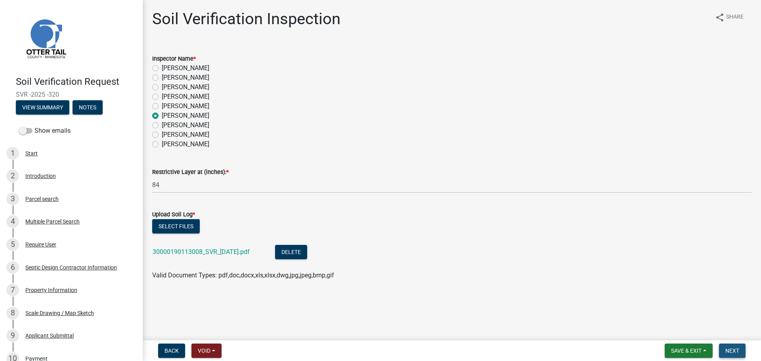
click at [722, 350] on button "Next" at bounding box center [732, 351] width 27 height 14
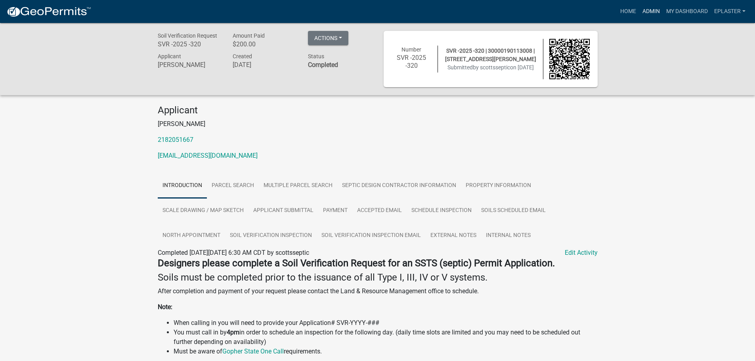
click at [653, 15] on link "Admin" at bounding box center [651, 11] width 24 height 15
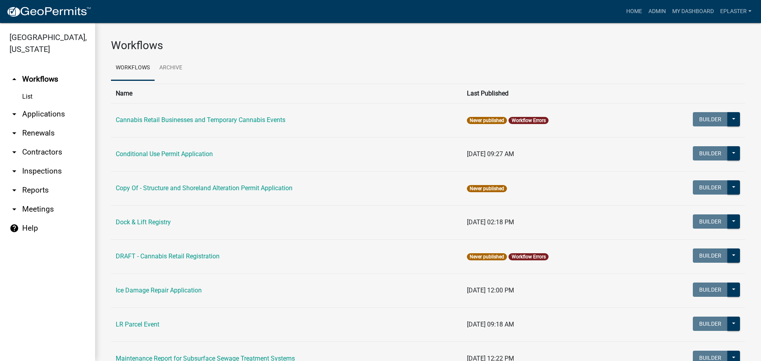
drag, startPoint x: 28, startPoint y: 119, endPoint x: 39, endPoint y: 113, distance: 12.8
click at [29, 120] on link "arrow_drop_down Applications" at bounding box center [47, 114] width 95 height 19
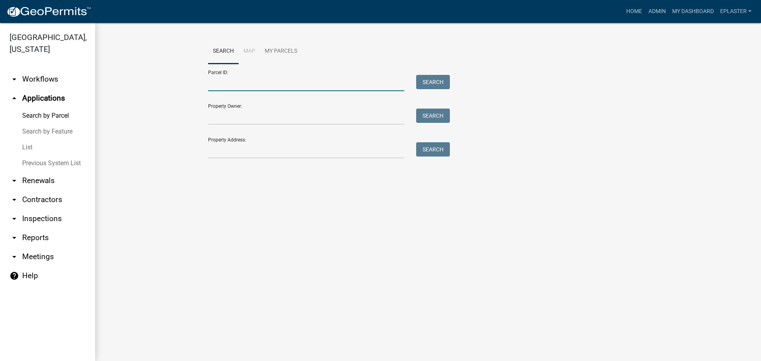
click at [240, 80] on input "Parcel ID:" at bounding box center [306, 83] width 196 height 16
type input "35000240209000"
click at [441, 89] on button "Search" at bounding box center [433, 82] width 34 height 14
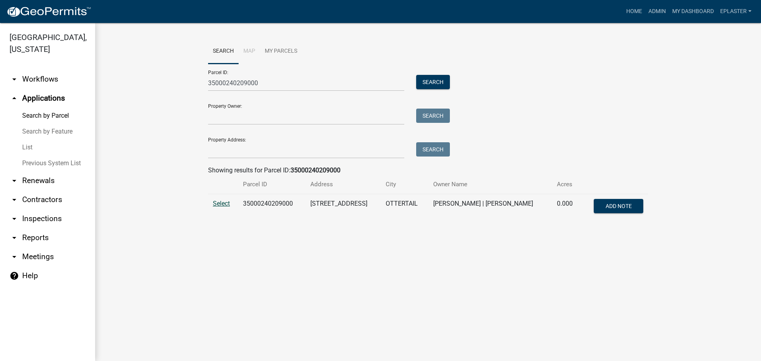
click at [216, 205] on span "Select" at bounding box center [221, 204] width 17 height 8
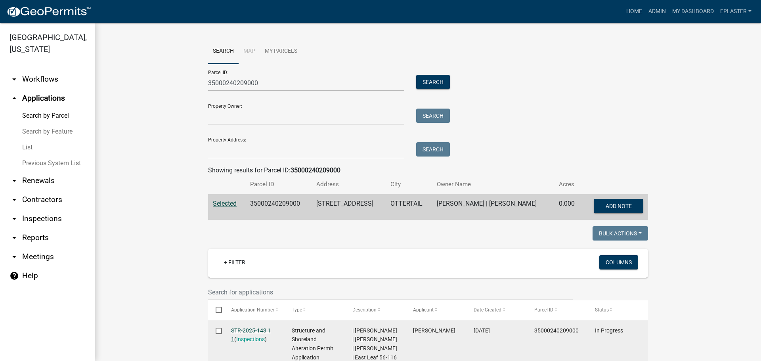
click at [255, 329] on link "STR-2025-143 1 1" at bounding box center [251, 334] width 40 height 15
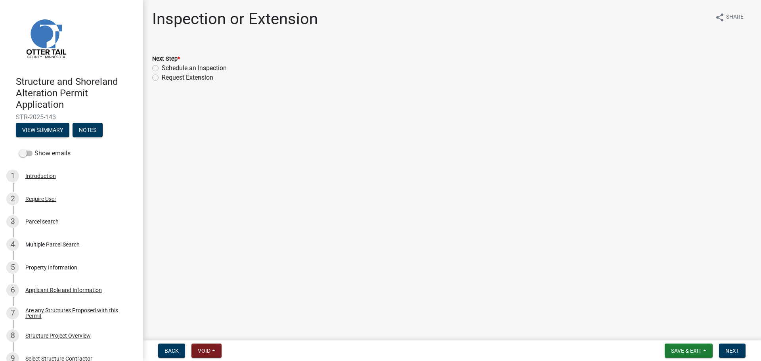
click at [162, 68] on label "Schedule an Inspection" at bounding box center [194, 68] width 65 height 10
click at [162, 68] on input "Schedule an Inspection" at bounding box center [164, 65] width 5 height 5
radio input "true"
click at [730, 345] on button "Next" at bounding box center [732, 351] width 27 height 14
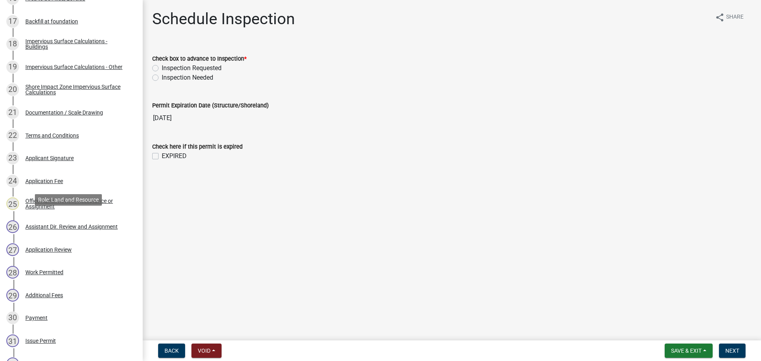
scroll to position [525, 0]
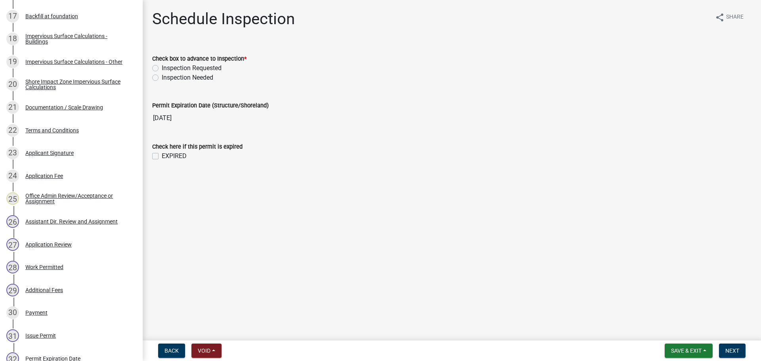
click at [162, 67] on label "Inspection Requested" at bounding box center [192, 68] width 60 height 10
click at [162, 67] on input "Inspection Requested" at bounding box center [164, 65] width 5 height 5
radio input "true"
click at [725, 348] on button "Next" at bounding box center [732, 351] width 27 height 14
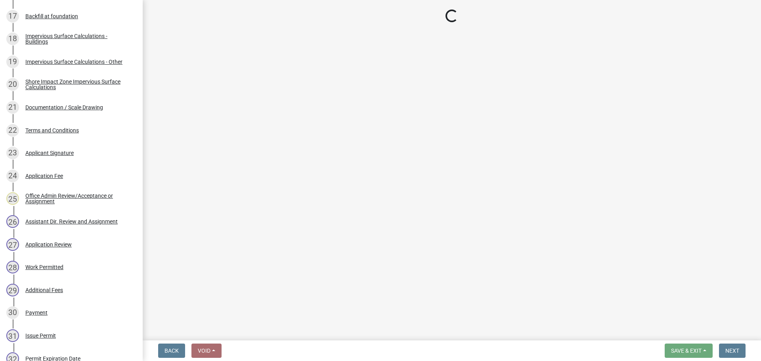
select select "710d5f49-2663-4e73-9718-d0c4e189f5ed"
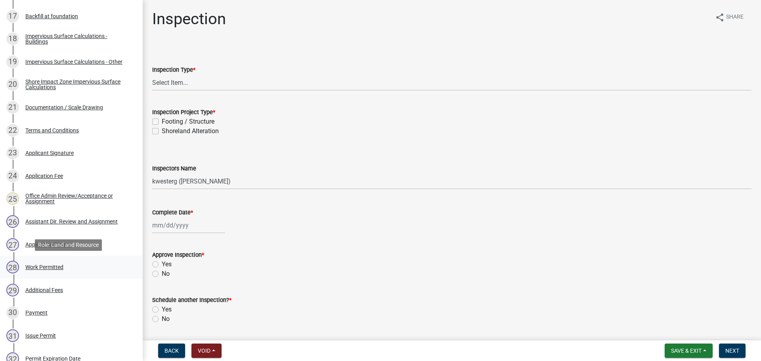
click at [54, 273] on div "28 Work Permitted" at bounding box center [68, 267] width 124 height 13
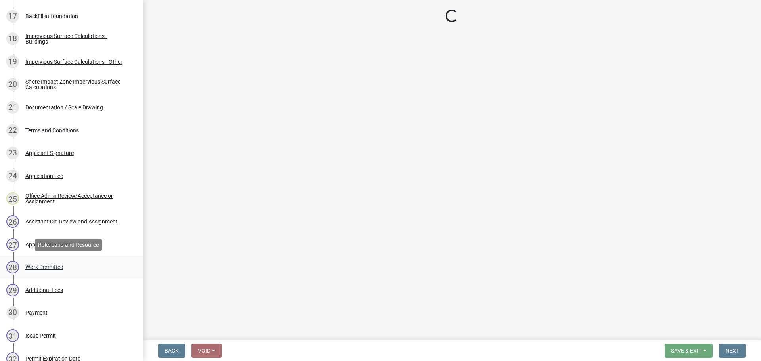
select select "ab2e7446-72a0-49c6-a36a-5181bad2fe68"
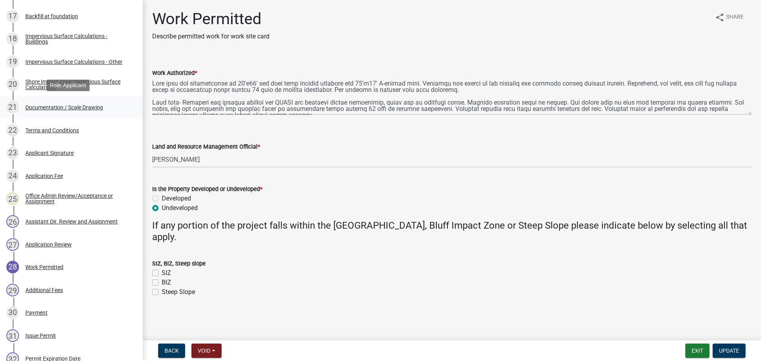
click at [80, 112] on div "21 Documentation / Scale Drawing" at bounding box center [68, 107] width 124 height 13
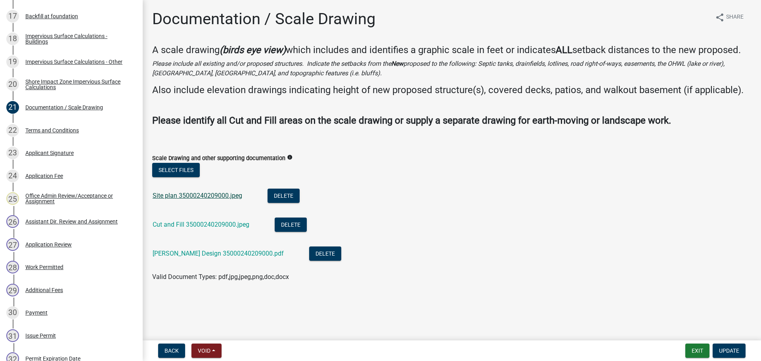
click at [203, 194] on link "Site plan 35000240209000.jpeg" at bounding box center [198, 196] width 90 height 8
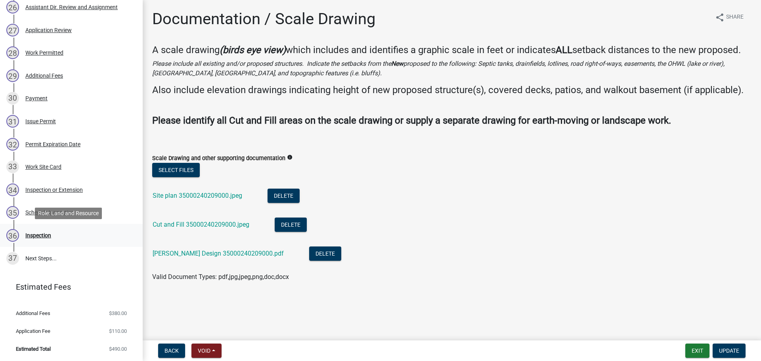
click at [51, 232] on div "36 Inspection" at bounding box center [68, 235] width 124 height 13
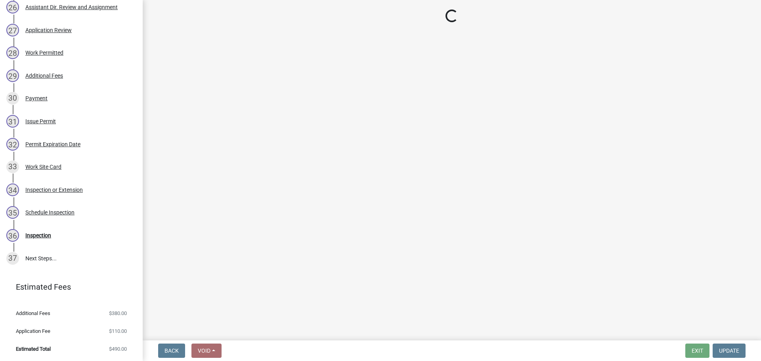
select select "710d5f49-2663-4e73-9718-d0c4e189f5ed"
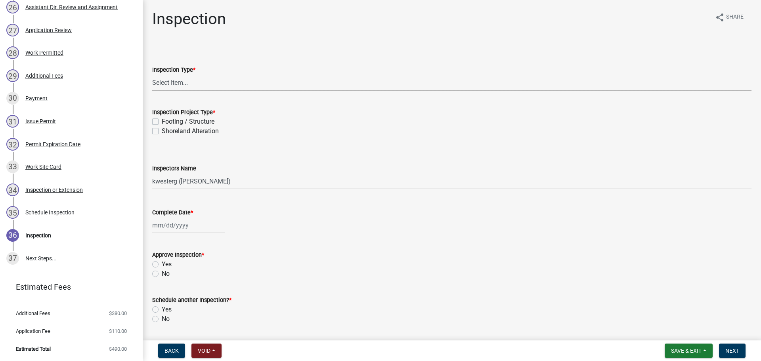
click at [236, 81] on select "Select Item... Inspection Complete Partial Inspection Inspected Not Built" at bounding box center [451, 82] width 599 height 16
click at [152, 74] on select "Select Item... Inspection Complete Partial Inspection Inspected Not Built" at bounding box center [451, 82] width 599 height 16
select select "409c2f88-eb3f-474f-aeae-54c427f2203e"
click at [162, 120] on label "Footing / Structure" at bounding box center [188, 122] width 53 height 10
click at [162, 120] on input "Footing / Structure" at bounding box center [164, 119] width 5 height 5
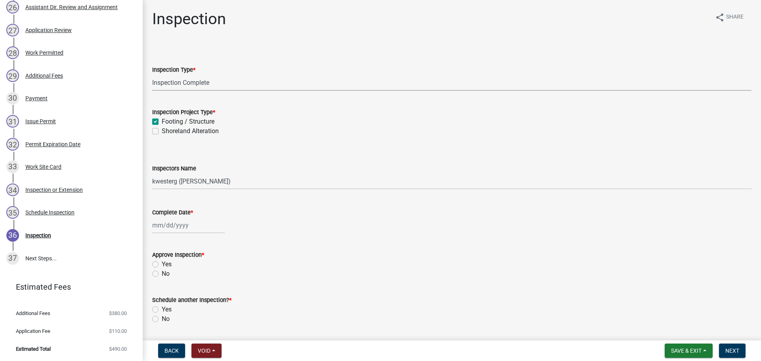
checkbox input "true"
click at [162, 132] on label "Shoreland Alteration" at bounding box center [190, 131] width 57 height 10
click at [162, 132] on input "Shoreland Alteration" at bounding box center [164, 128] width 5 height 5
checkbox input "true"
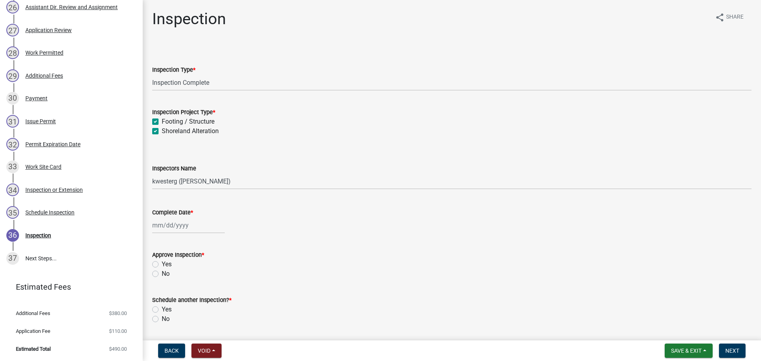
checkbox input "true"
click at [165, 180] on select "Select Item... cwleclair (Chris LeClair) btollefson (Brittany Tollefson) abusko…" at bounding box center [451, 181] width 599 height 16
select select "ab4afe9b-f255-4bf6-b29f-35714790ba70"
click at [152, 173] on select "Select Item... cwleclair (Chris LeClair) btollefson (Brittany Tollefson) abusko…" at bounding box center [451, 181] width 599 height 16
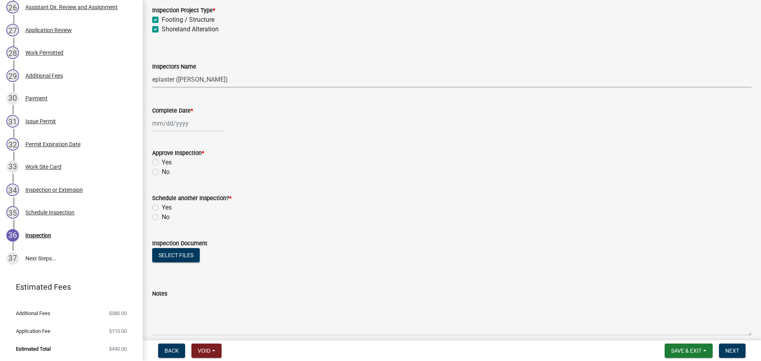
scroll to position [139, 0]
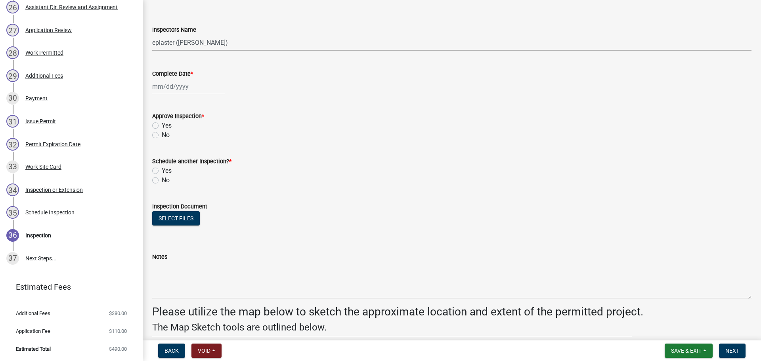
click at [159, 80] on div at bounding box center [188, 86] width 73 height 16
select select "9"
select select "2025"
click at [197, 153] on div "18" at bounding box center [198, 154] width 13 height 13
type input "09/18/2025"
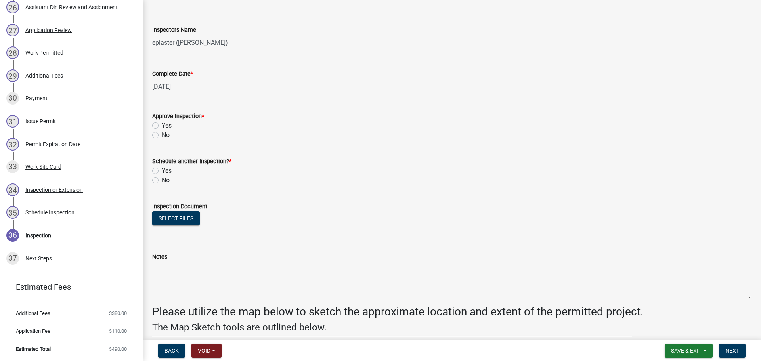
click at [162, 124] on label "Yes" at bounding box center [167, 126] width 10 height 10
click at [162, 124] on input "Yes" at bounding box center [164, 123] width 5 height 5
radio input "true"
click at [162, 178] on label "No" at bounding box center [166, 181] width 8 height 10
click at [162, 178] on input "No" at bounding box center [164, 178] width 5 height 5
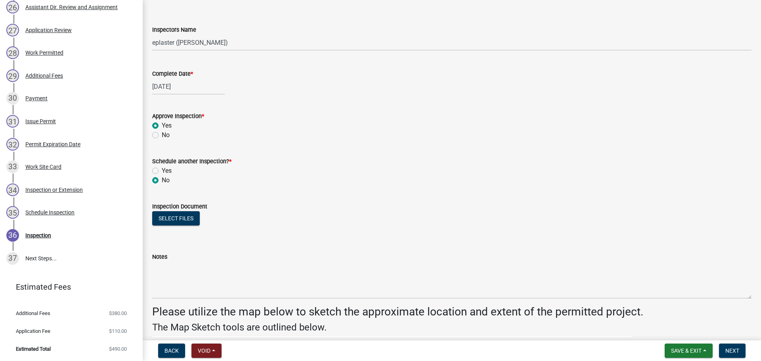
radio input "true"
click at [170, 215] on button "Select files" at bounding box center [176, 218] width 48 height 14
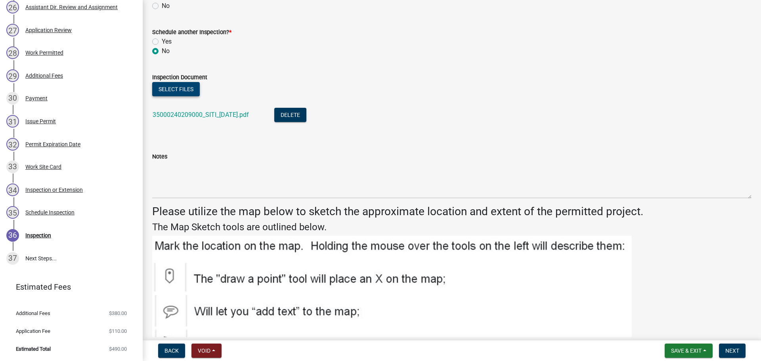
scroll to position [277, 0]
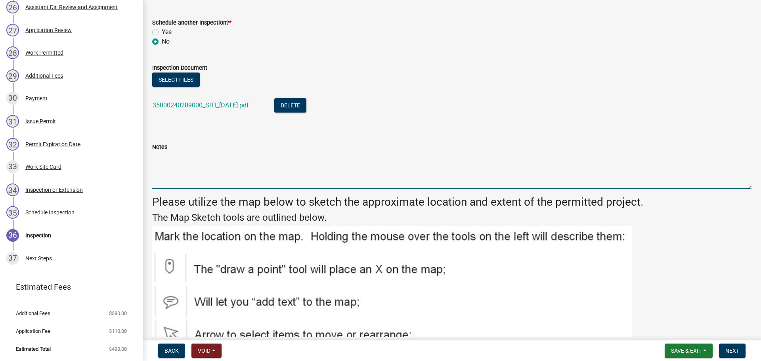
click at [200, 174] on textarea "Notes" at bounding box center [451, 170] width 599 height 37
type textarea "Meets all setbacks."
click at [740, 352] on button "Next" at bounding box center [732, 351] width 27 height 14
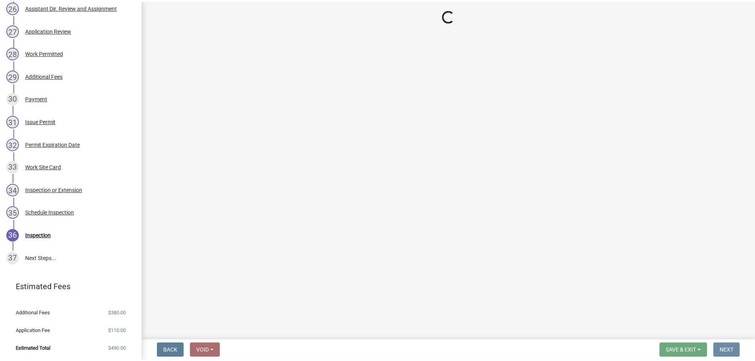
scroll to position [0, 0]
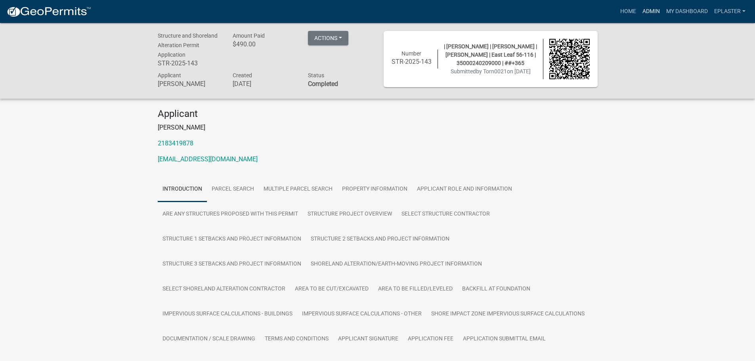
click at [652, 14] on link "Admin" at bounding box center [651, 11] width 24 height 15
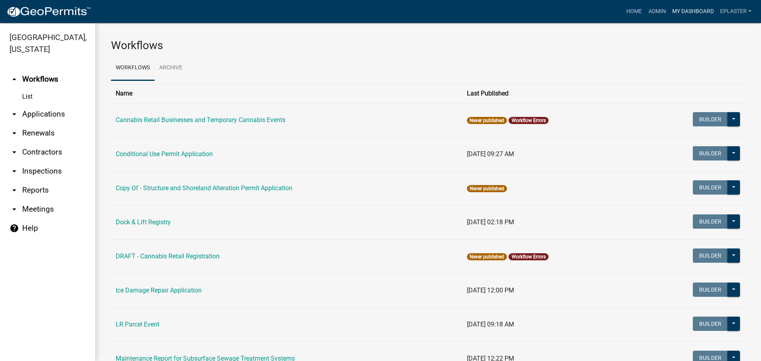
click at [692, 11] on link "My Dashboard" at bounding box center [693, 11] width 48 height 15
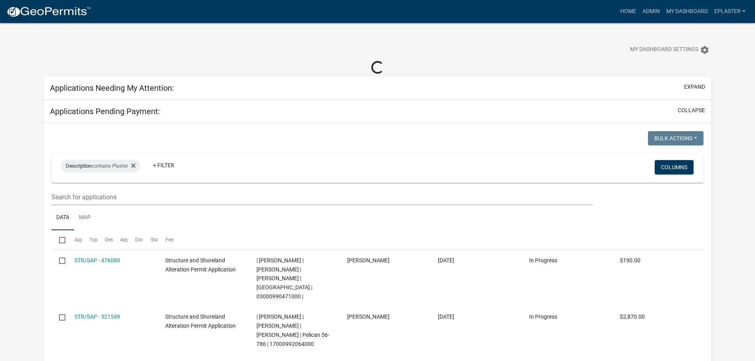
select select "3: 100"
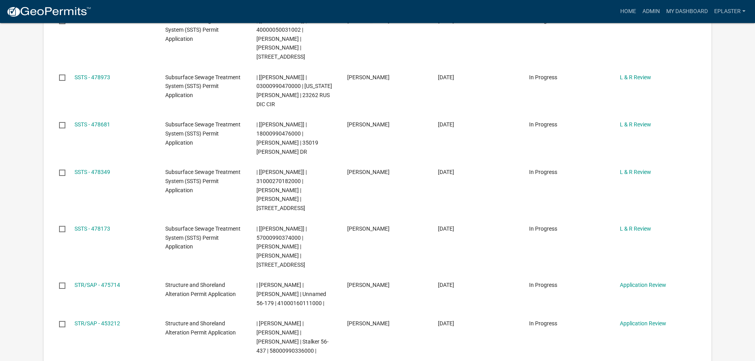
scroll to position [505, 0]
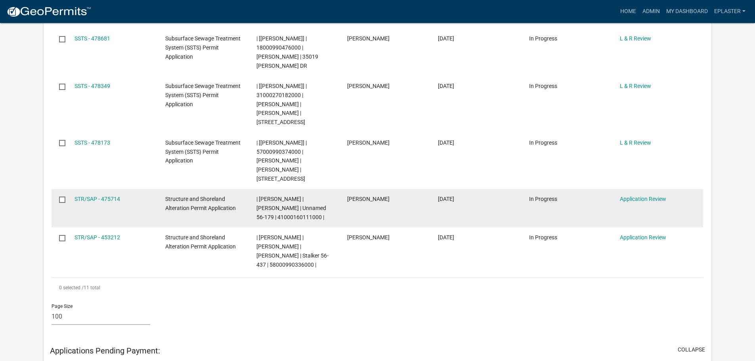
drag, startPoint x: 513, startPoint y: 173, endPoint x: 507, endPoint y: 165, distance: 9.9
drag, startPoint x: 507, startPoint y: 165, endPoint x: 501, endPoint y: 166, distance: 6.0
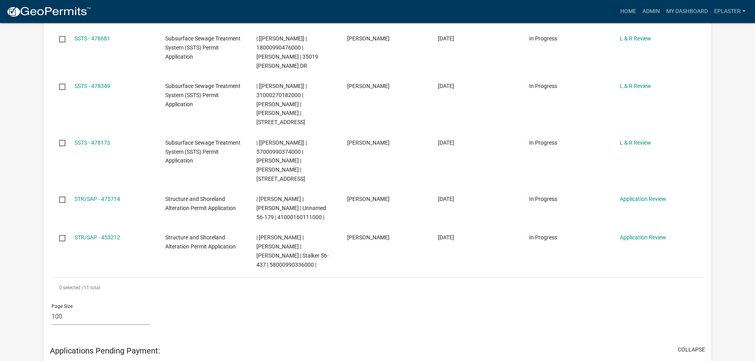
drag, startPoint x: 501, startPoint y: 166, endPoint x: 411, endPoint y: 255, distance: 126.6
click at [411, 298] on div "Page Size 10 25 50 100" at bounding box center [378, 315] width 664 height 34
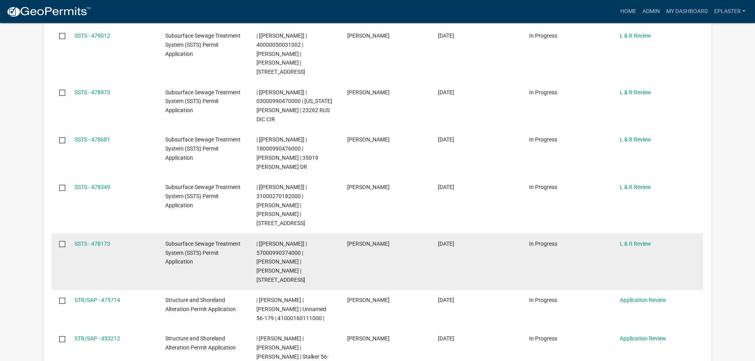
scroll to position [396, 0]
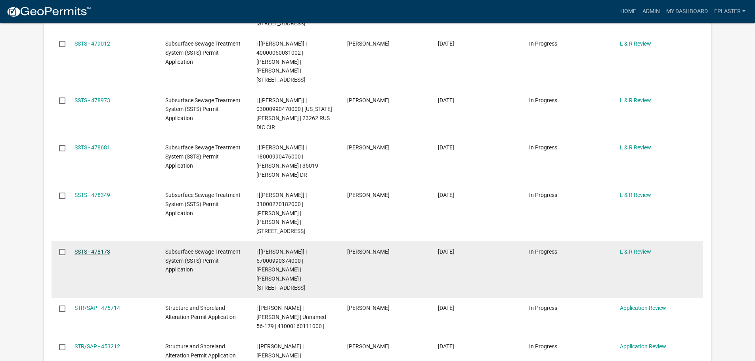
click at [102, 248] on link "SSTS - 478173" at bounding box center [92, 251] width 36 height 6
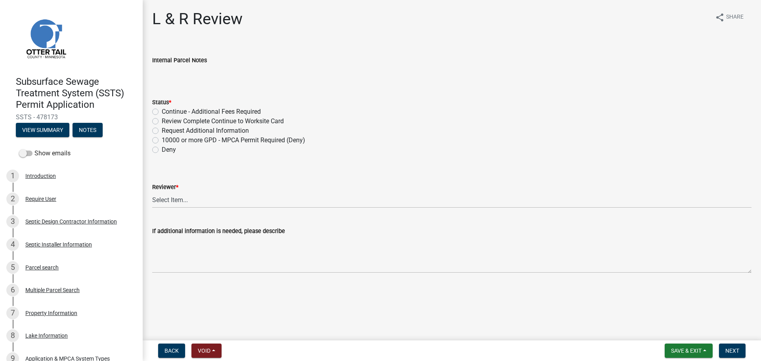
click at [40, 122] on div "Subsurface Sewage Treatment System (SSTS) Permit Application SSTS - 478173 View…" at bounding box center [71, 104] width 130 height 69
click at [39, 130] on button "View Summary" at bounding box center [42, 130] width 53 height 14
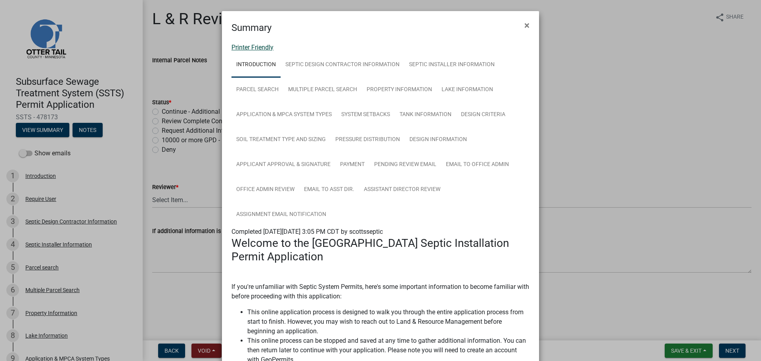
click at [250, 49] on link "Printer Friendly" at bounding box center [252, 48] width 42 height 8
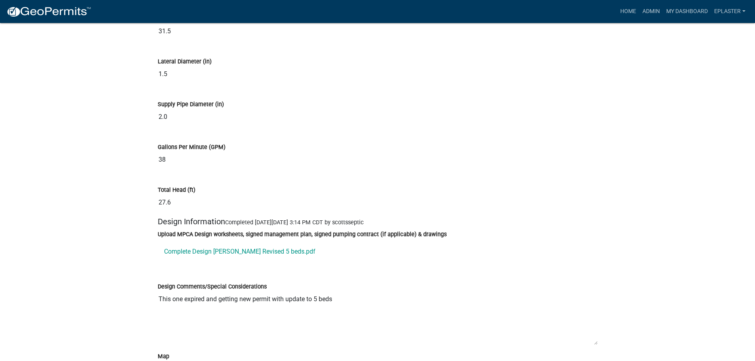
scroll to position [4180, 0]
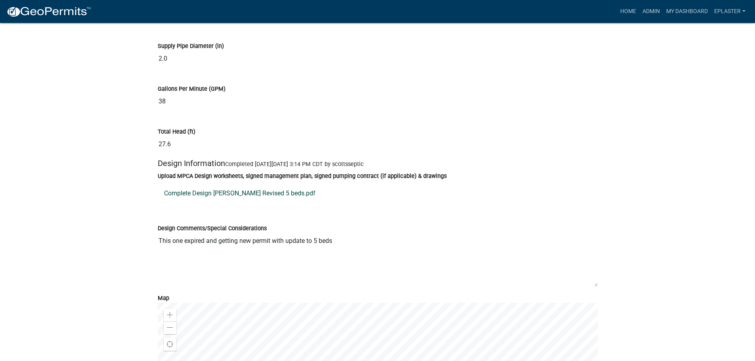
click at [267, 203] on link "Complete Design [PERSON_NAME] Revised 5 beds.pdf" at bounding box center [378, 193] width 440 height 19
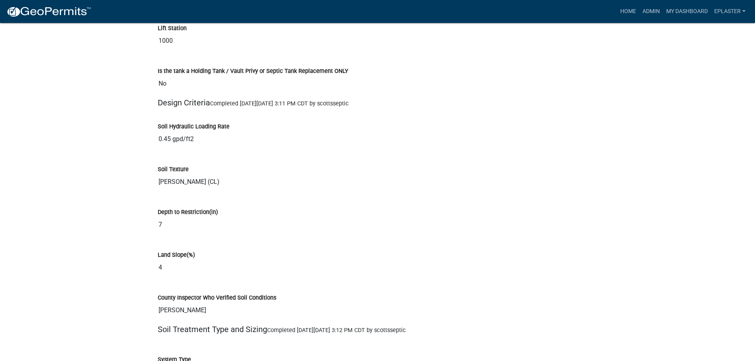
scroll to position [2902, 0]
